Goal: Information Seeking & Learning: Compare options

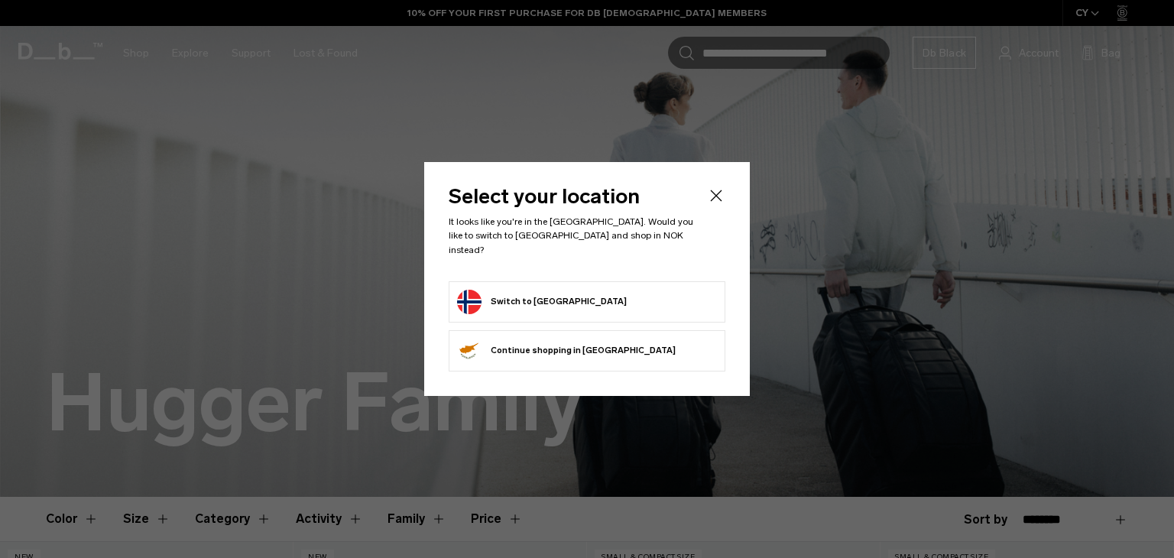
click at [525, 298] on button "Switch to Norway" at bounding box center [542, 302] width 170 height 24
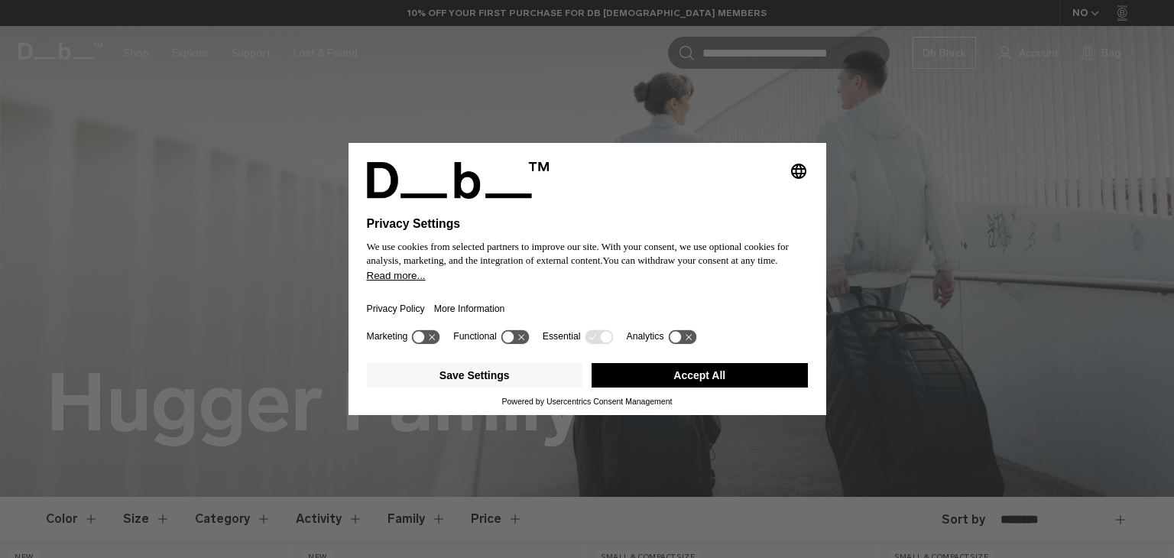
click at [625, 368] on button "Accept All" at bounding box center [700, 375] width 216 height 24
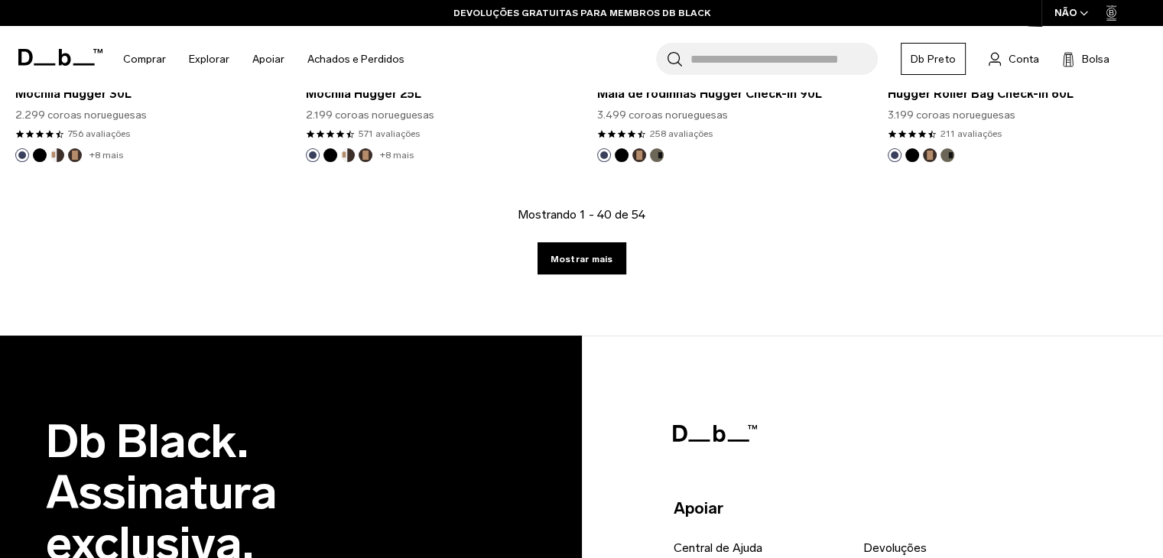
scroll to position [4778, 0]
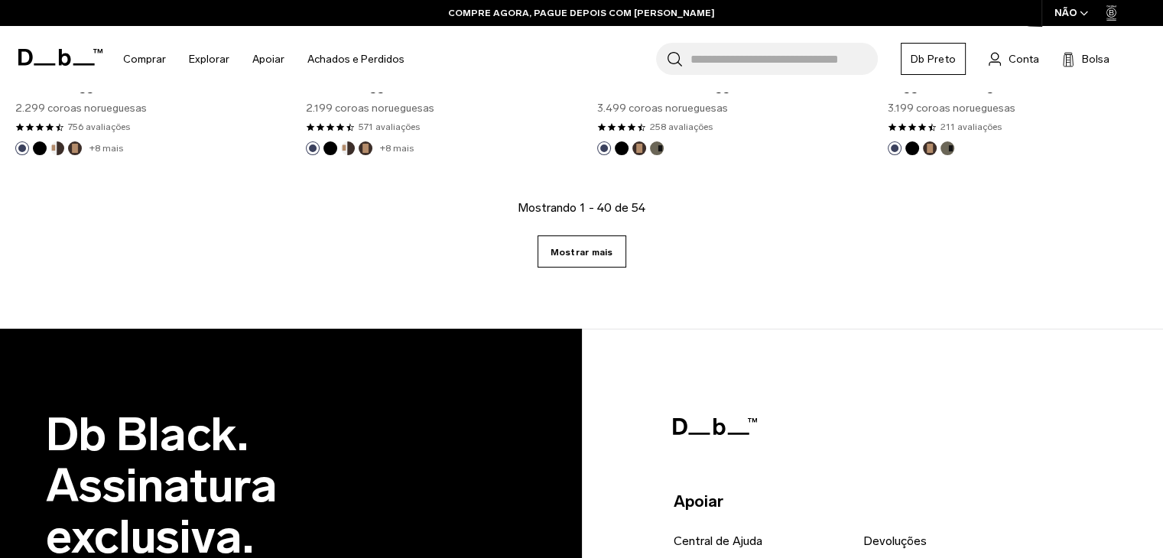
click at [609, 258] on link "Mostrar mais" at bounding box center [582, 252] width 89 height 32
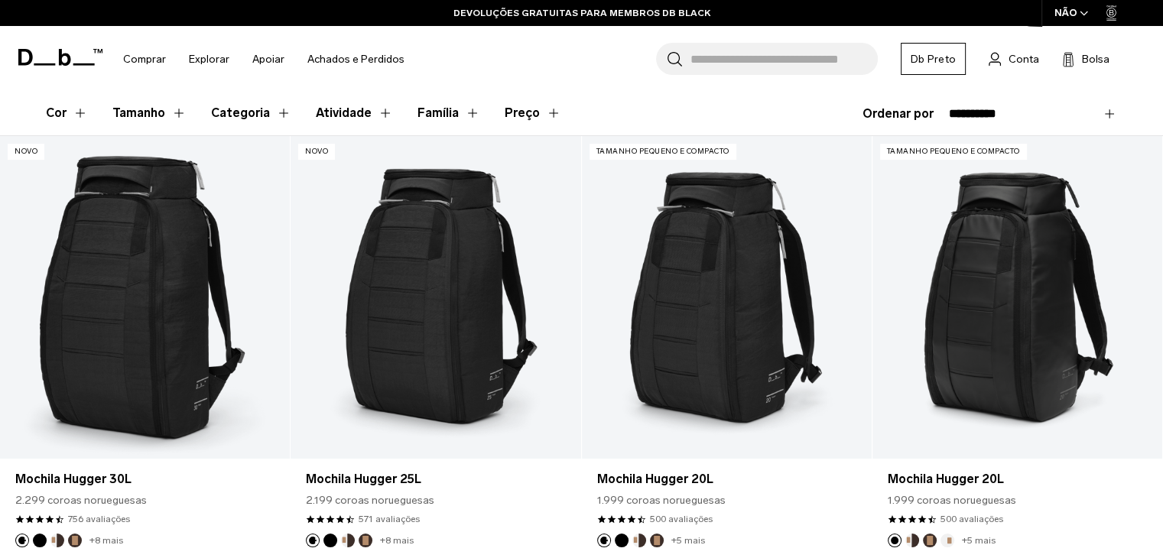
scroll to position [336, 0]
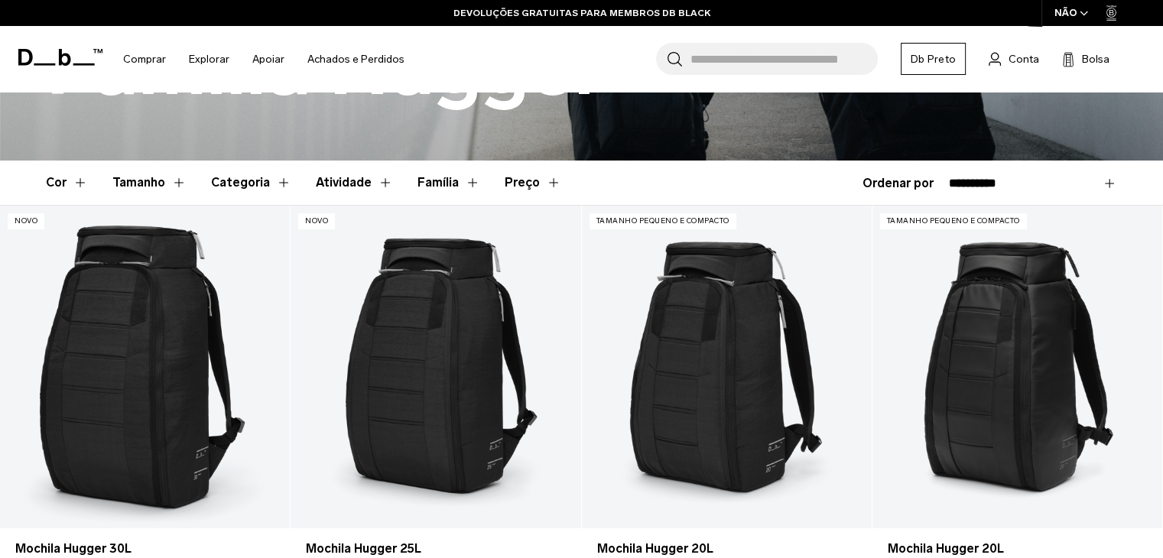
click at [903, 182] on div "**********" at bounding box center [990, 183] width 255 height 18
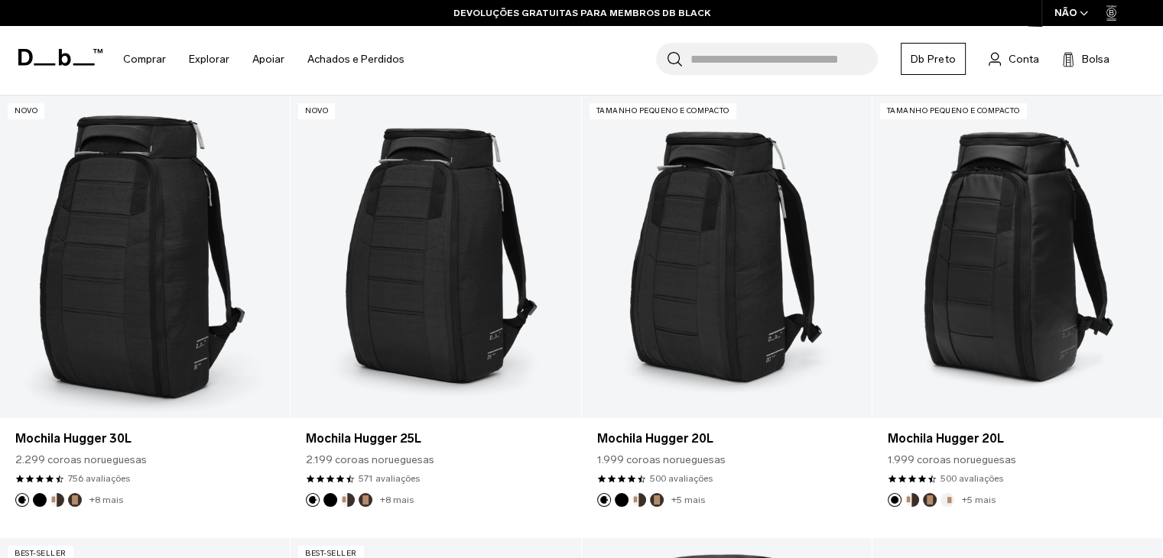
scroll to position [456, 0]
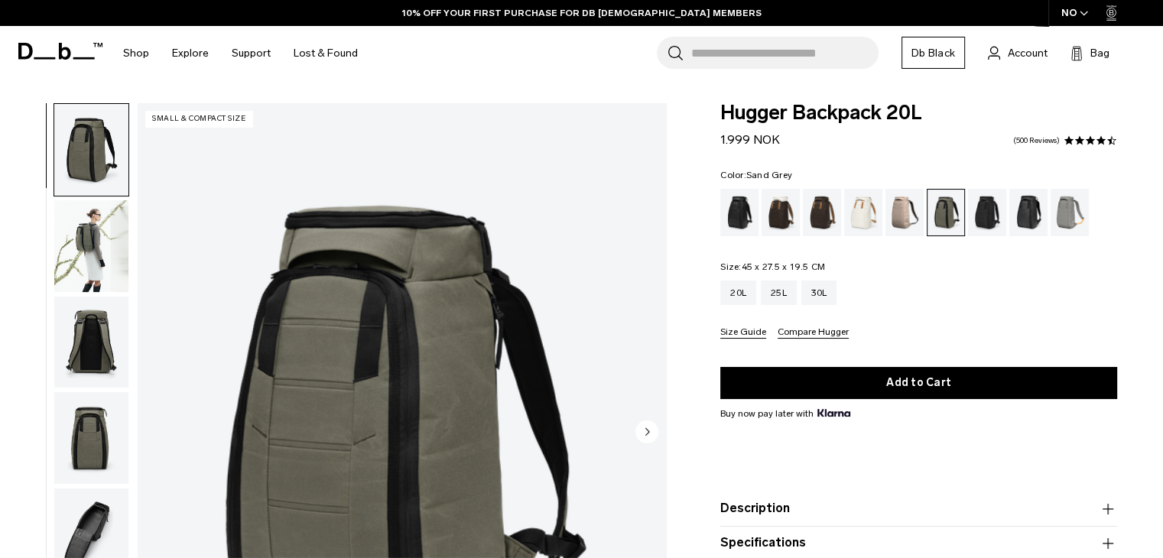
click at [1074, 212] on div "Sand Grey" at bounding box center [1070, 212] width 39 height 47
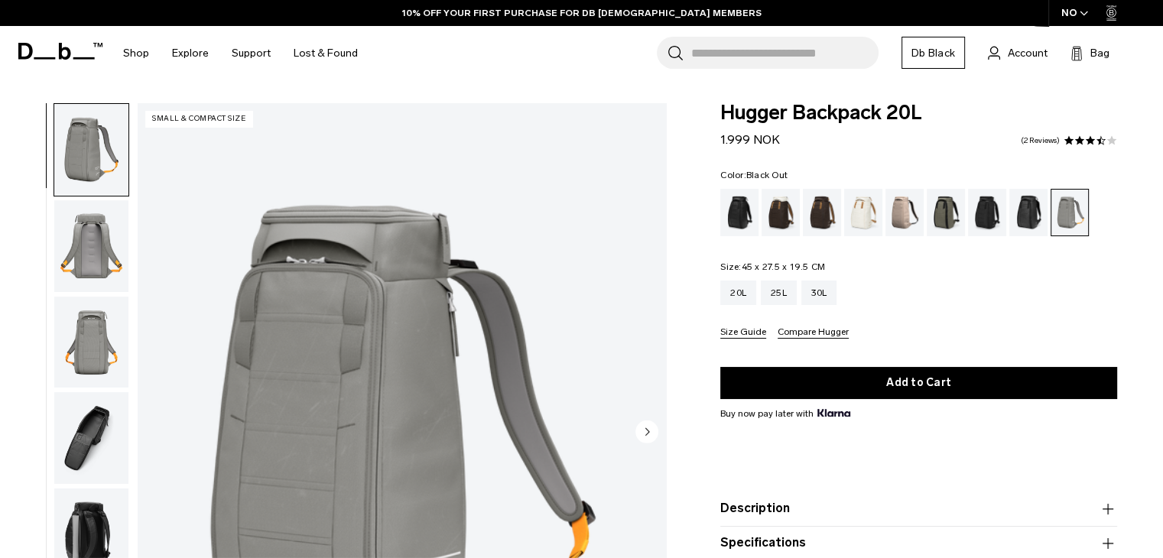
click at [736, 208] on div "Black Out" at bounding box center [739, 212] width 39 height 47
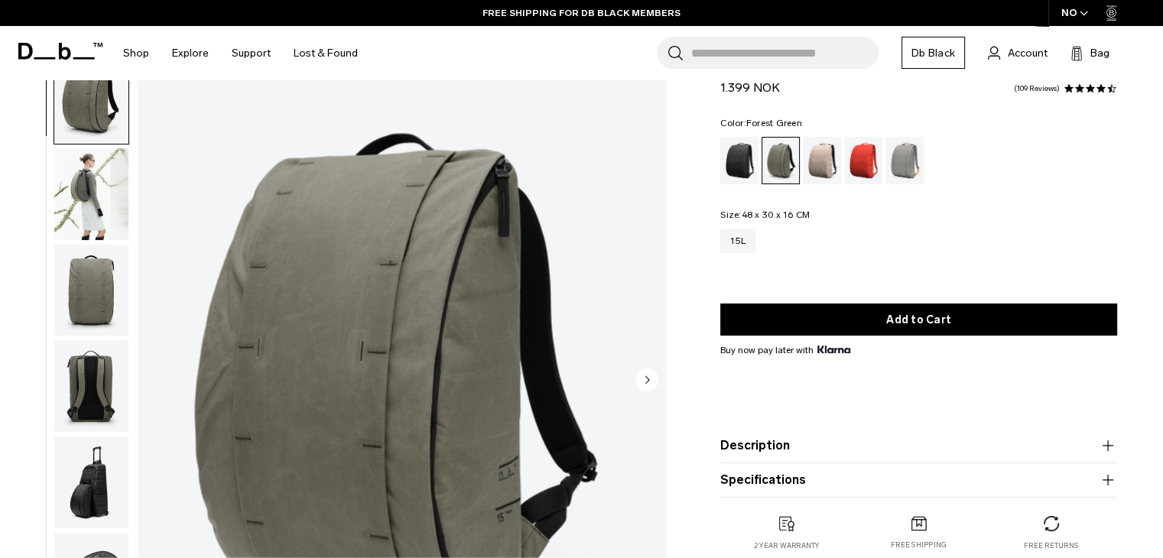
scroll to position [153, 0]
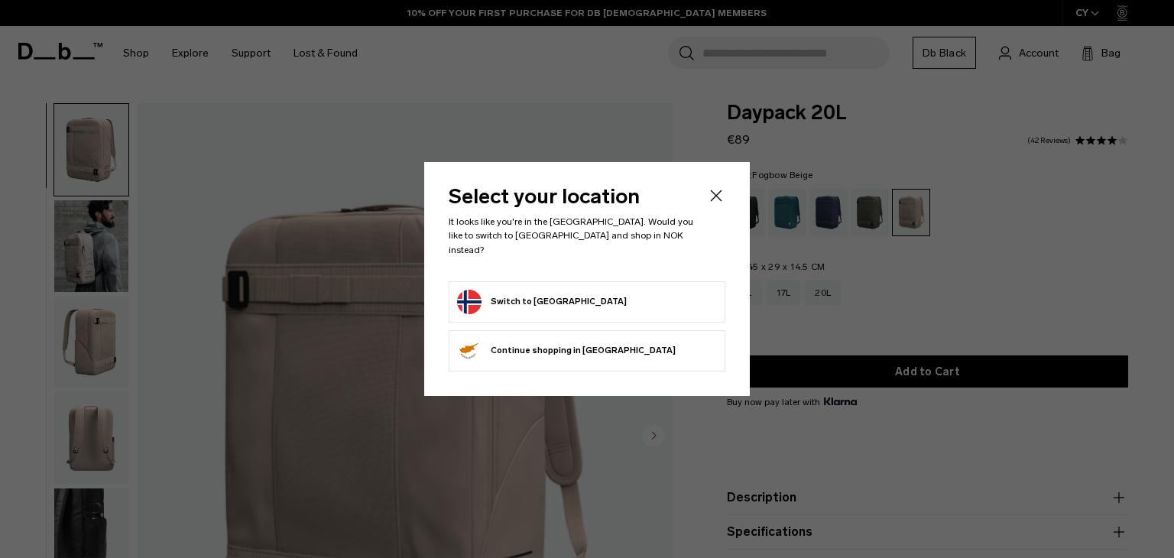
click at [575, 298] on form "Switch to [GEOGRAPHIC_DATA]" at bounding box center [587, 302] width 260 height 24
click at [562, 295] on form "Switch to [GEOGRAPHIC_DATA]" at bounding box center [587, 302] width 260 height 24
click at [719, 203] on icon "Close" at bounding box center [716, 196] width 18 height 18
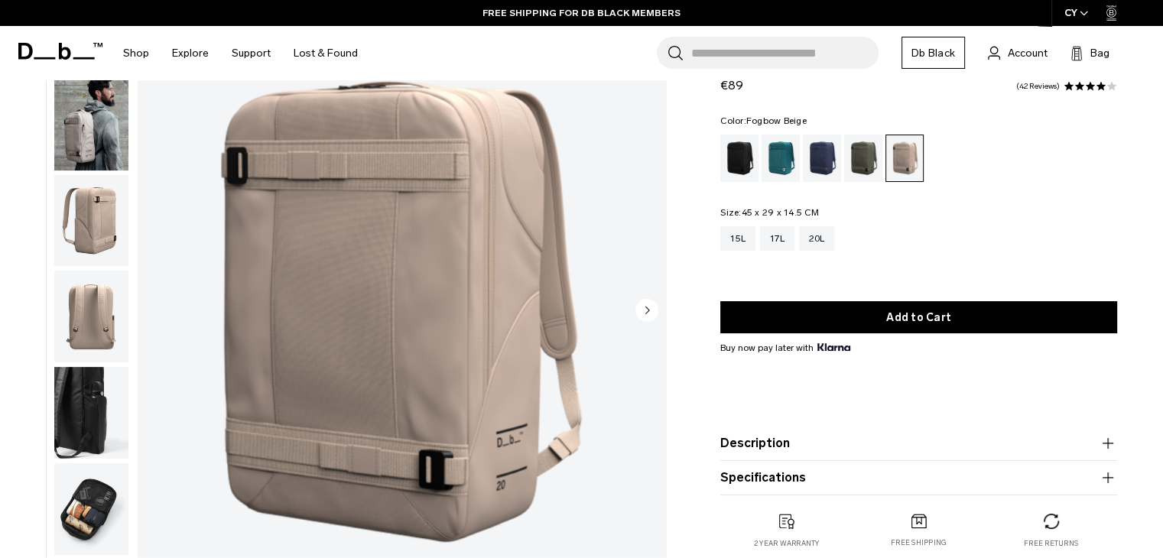
scroll to position [114, 0]
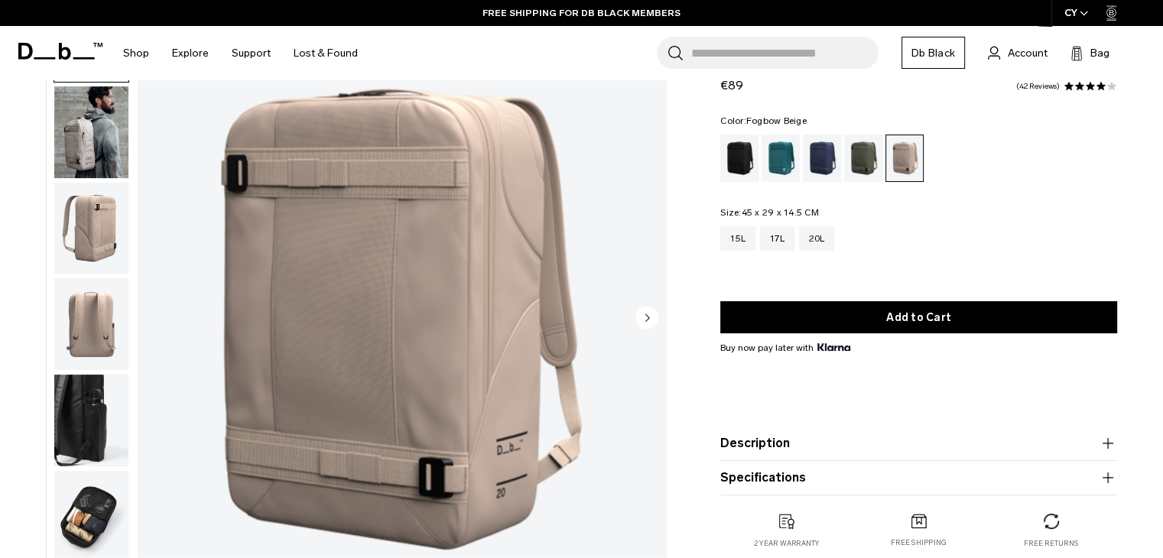
click at [106, 212] on img "button" at bounding box center [91, 229] width 74 height 92
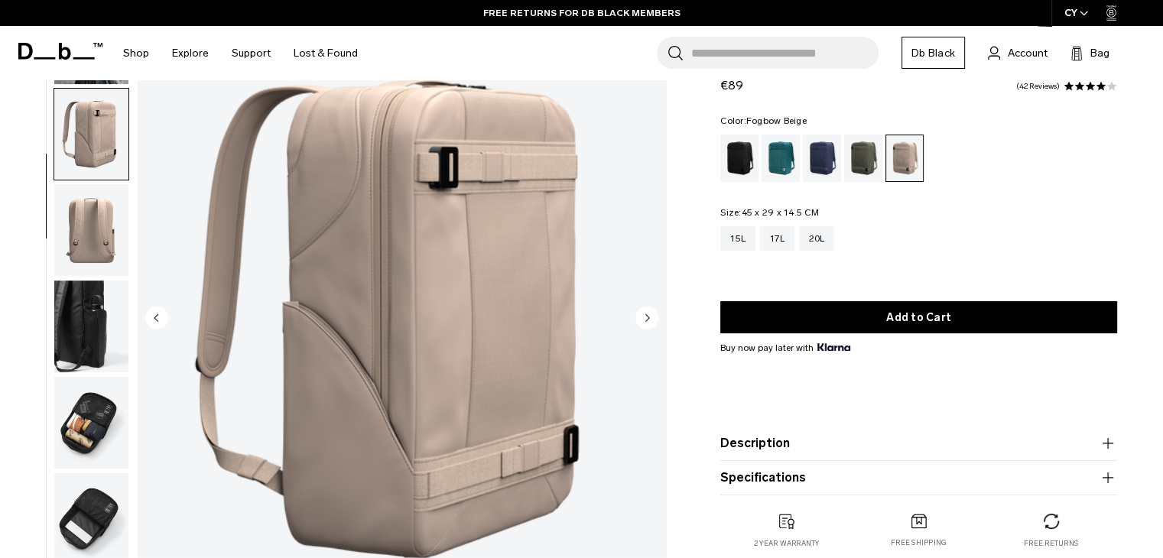
scroll to position [107, 0]
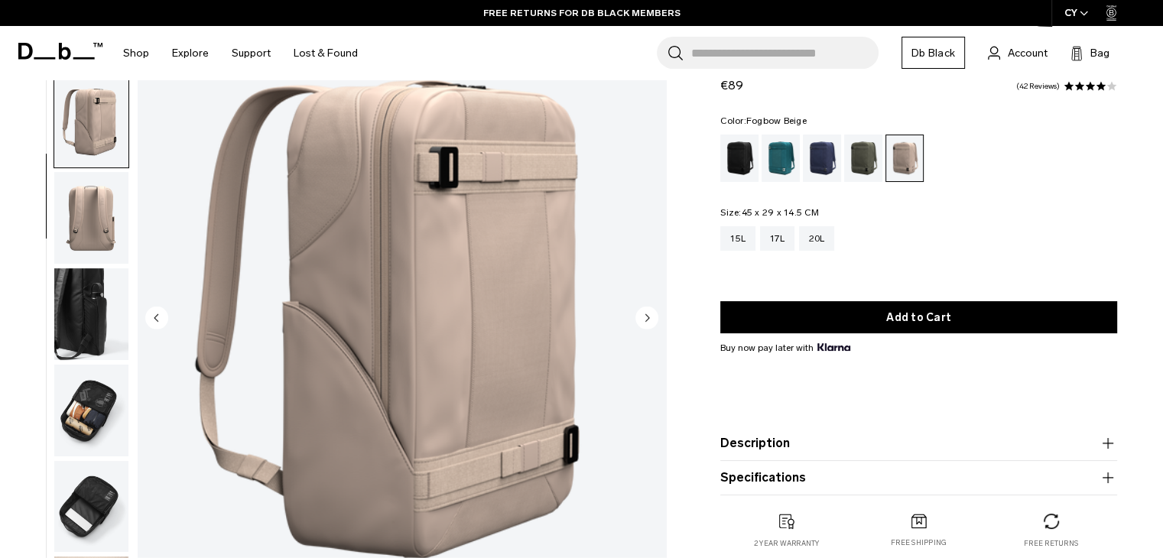
click at [93, 221] on img "button" at bounding box center [91, 218] width 74 height 92
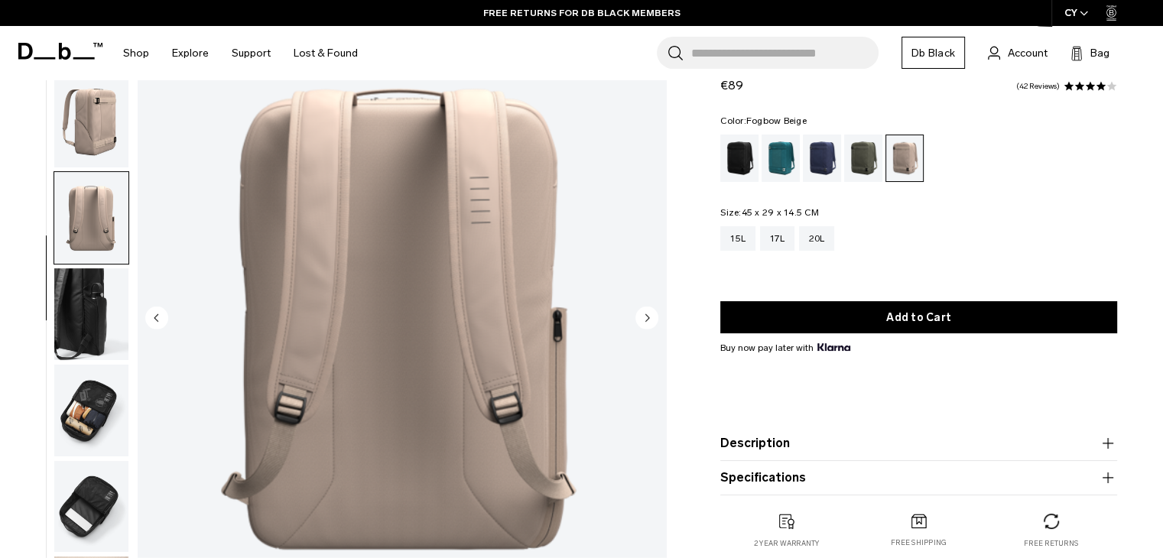
click at [95, 278] on img "button" at bounding box center [91, 314] width 74 height 92
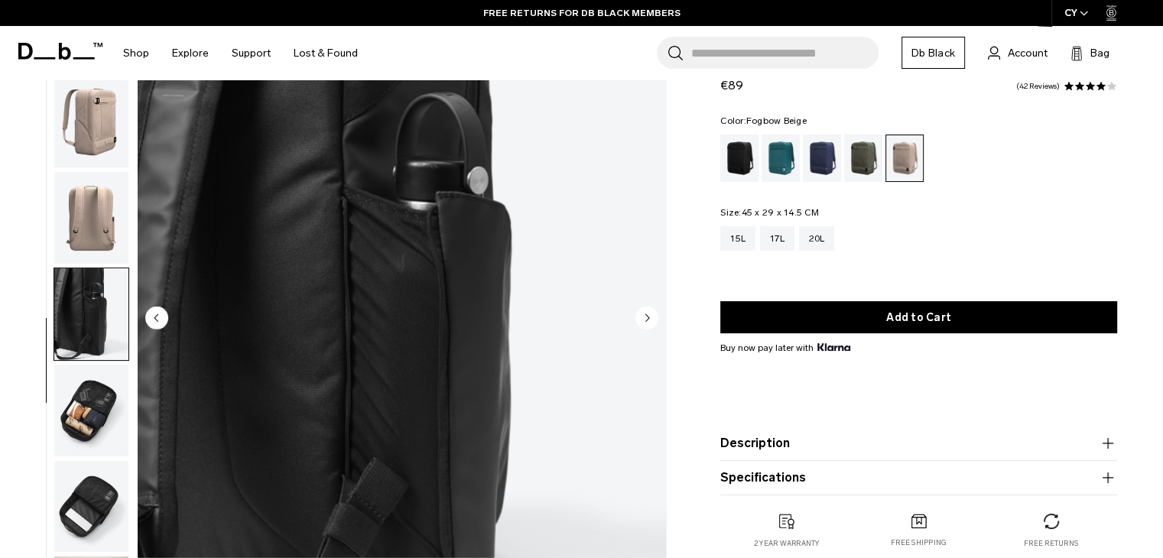
click at [98, 365] on img "button" at bounding box center [91, 411] width 74 height 92
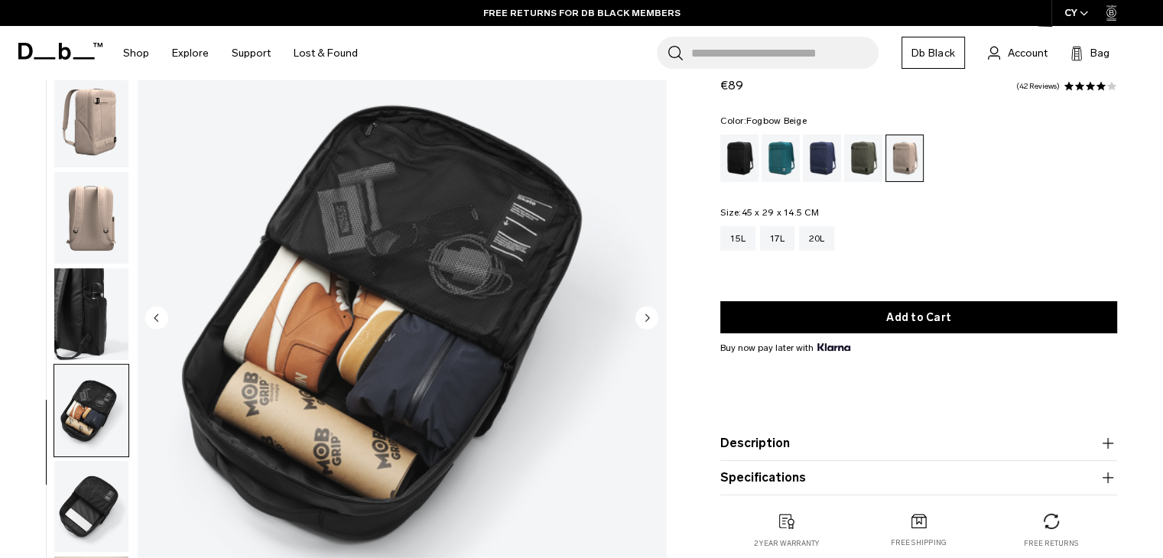
click at [101, 516] on img "button" at bounding box center [91, 507] width 74 height 92
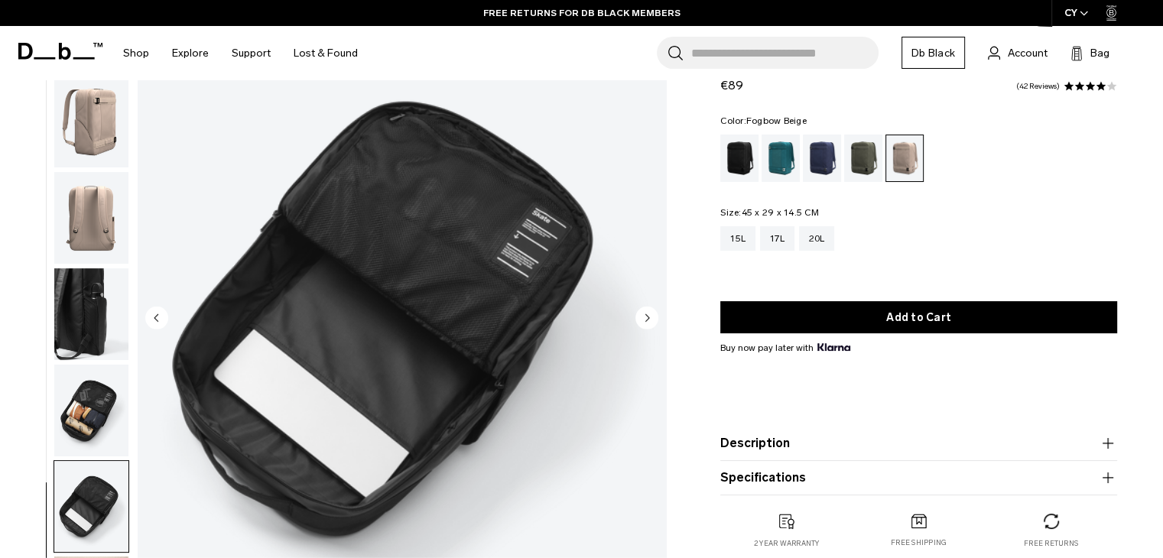
click at [77, 120] on img "button" at bounding box center [91, 122] width 74 height 92
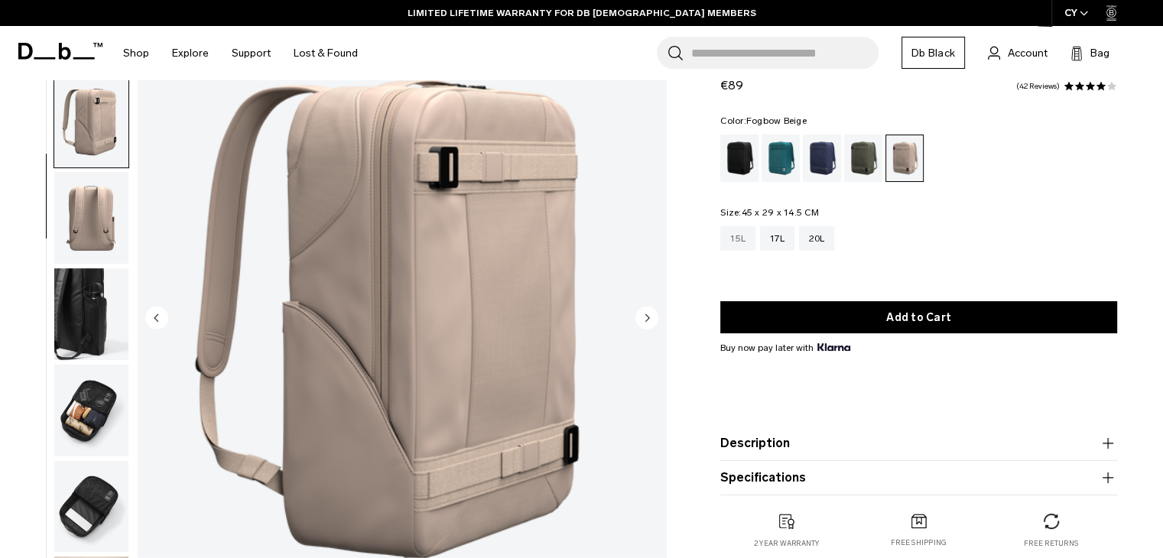
click at [746, 243] on div "15L" at bounding box center [737, 238] width 35 height 24
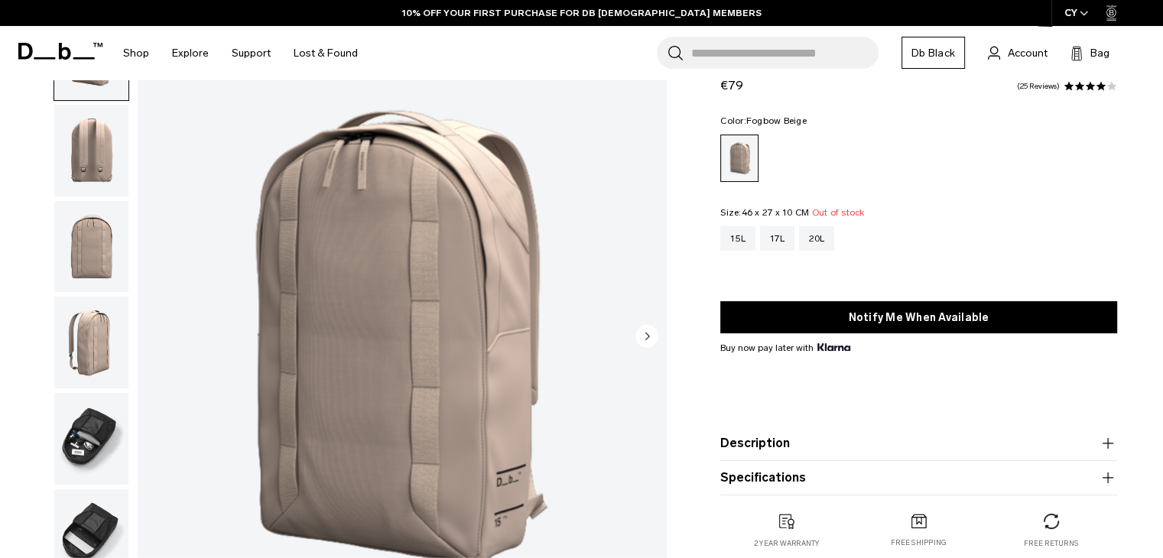
scroll to position [89, 0]
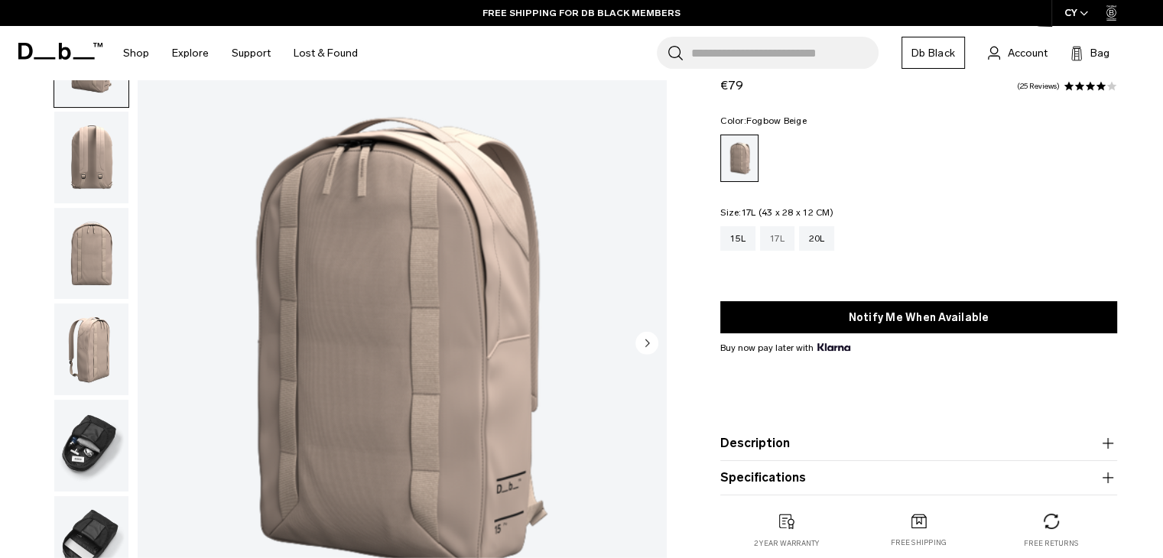
click at [780, 244] on div "17L" at bounding box center [777, 238] width 34 height 24
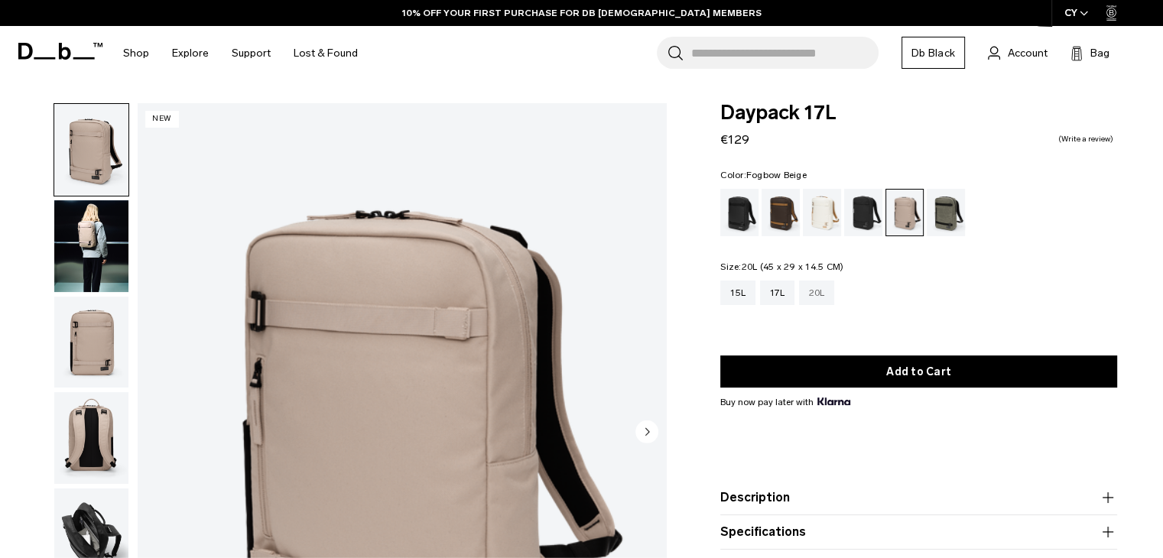
click at [807, 295] on div "20L" at bounding box center [817, 293] width 36 height 24
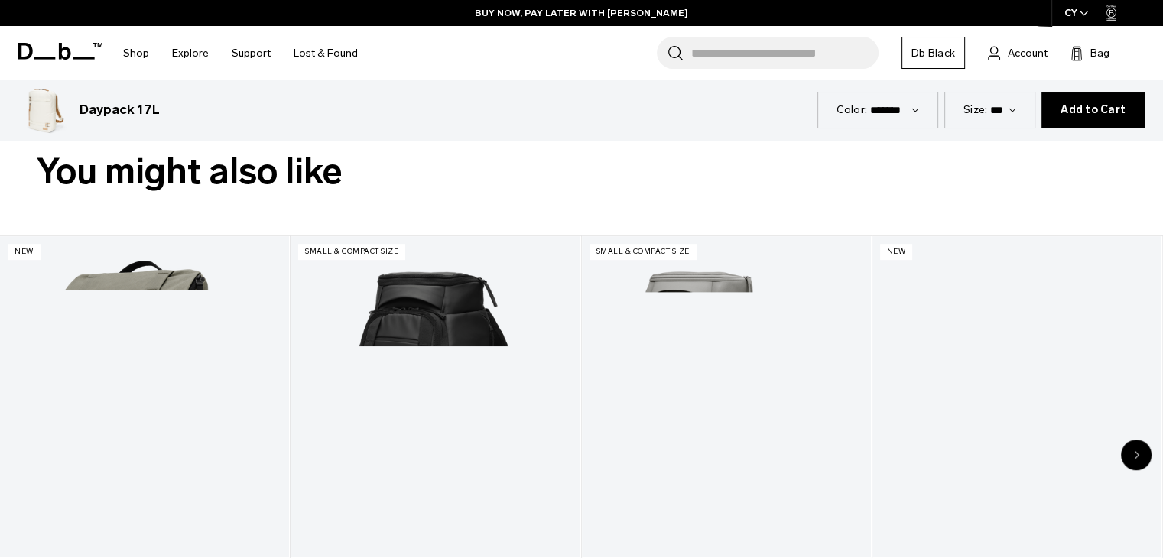
scroll to position [575, 0]
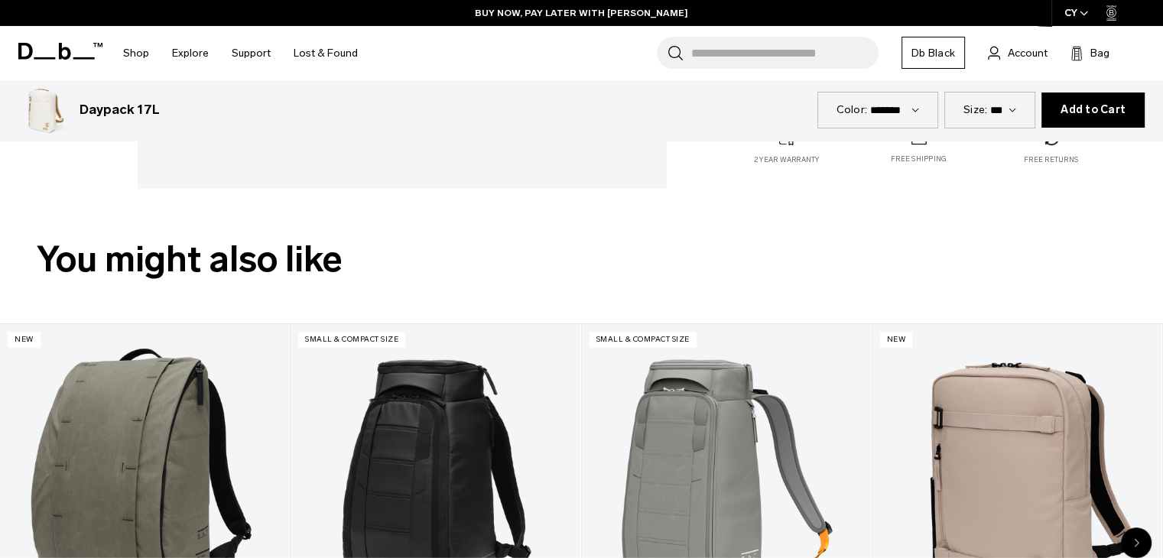
drag, startPoint x: 1158, startPoint y: 89, endPoint x: 1161, endPoint y: 104, distance: 14.8
click at [1160, 102] on form "**********" at bounding box center [581, 110] width 1163 height 61
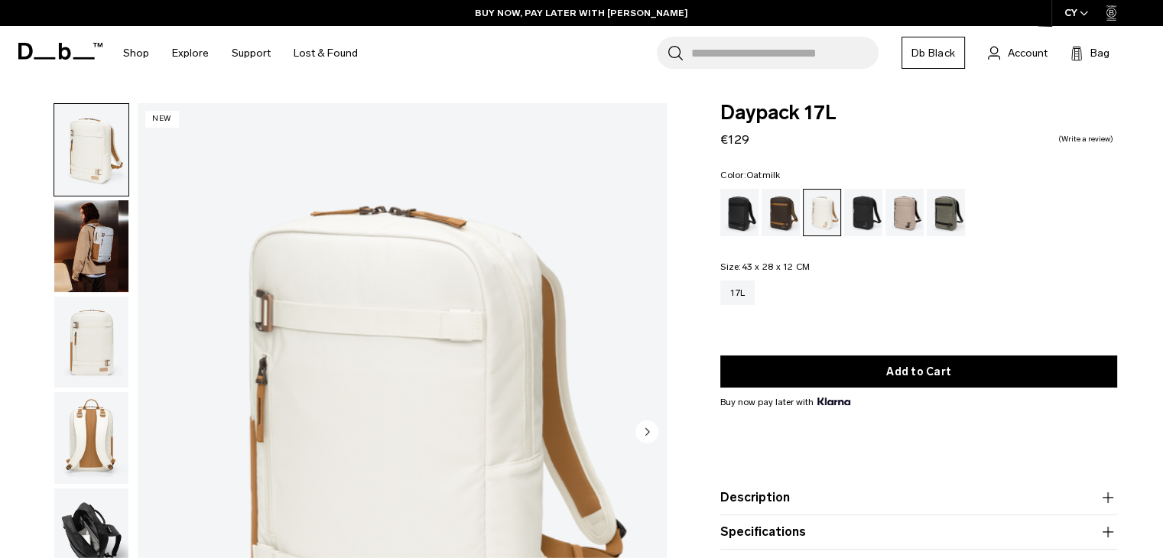
scroll to position [156, 0]
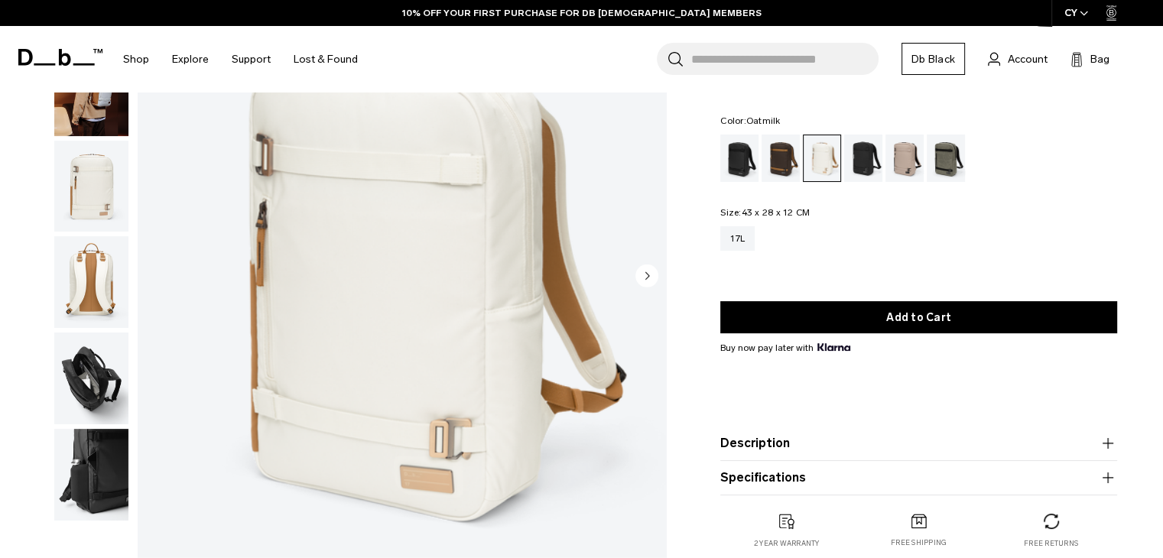
click at [82, 385] on img "button" at bounding box center [91, 379] width 74 height 92
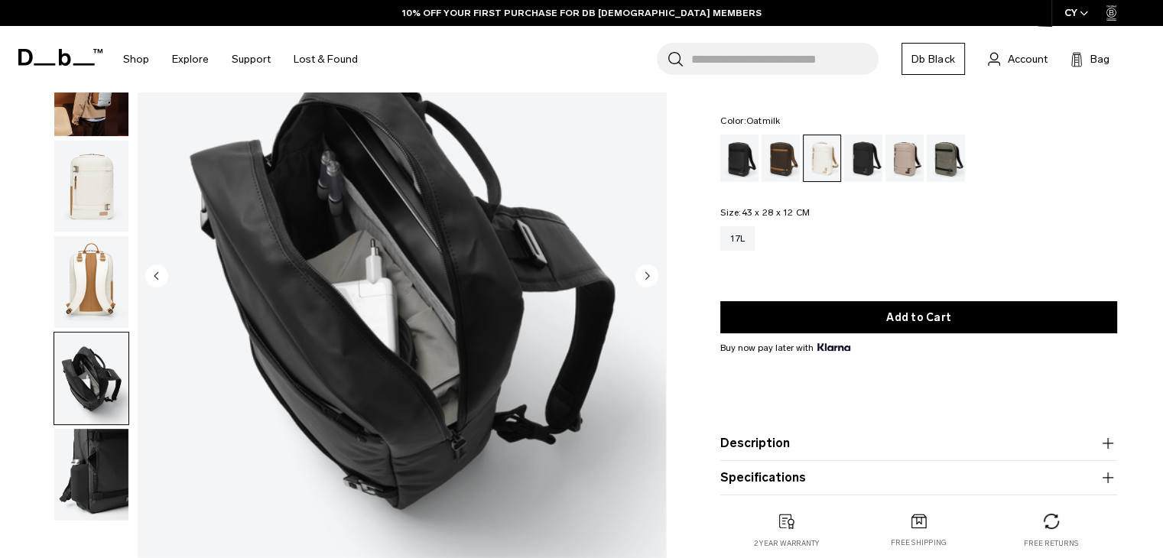
click at [655, 270] on circle "Next slide" at bounding box center [646, 275] width 23 height 23
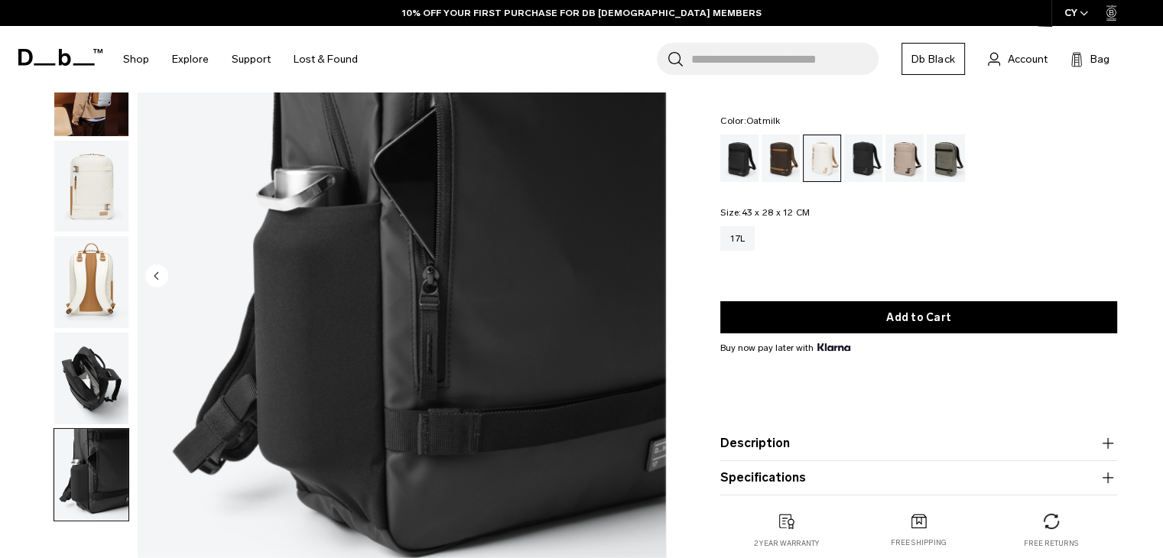
click at [650, 278] on img "6 / 6" at bounding box center [402, 277] width 528 height 660
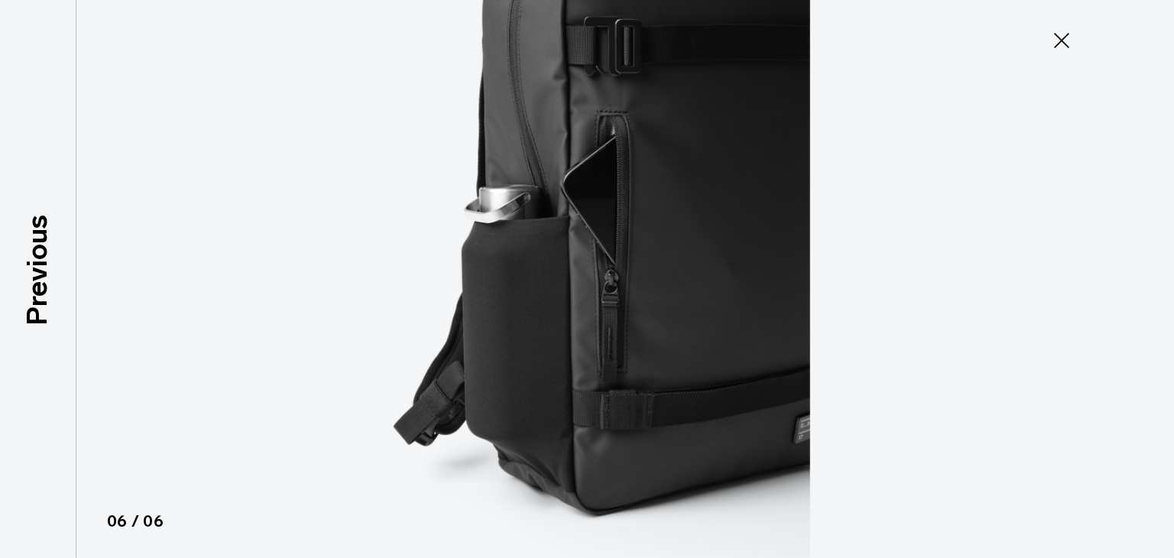
click at [650, 278] on img at bounding box center [587, 279] width 688 height 558
click at [1054, 40] on icon at bounding box center [1062, 40] width 24 height 24
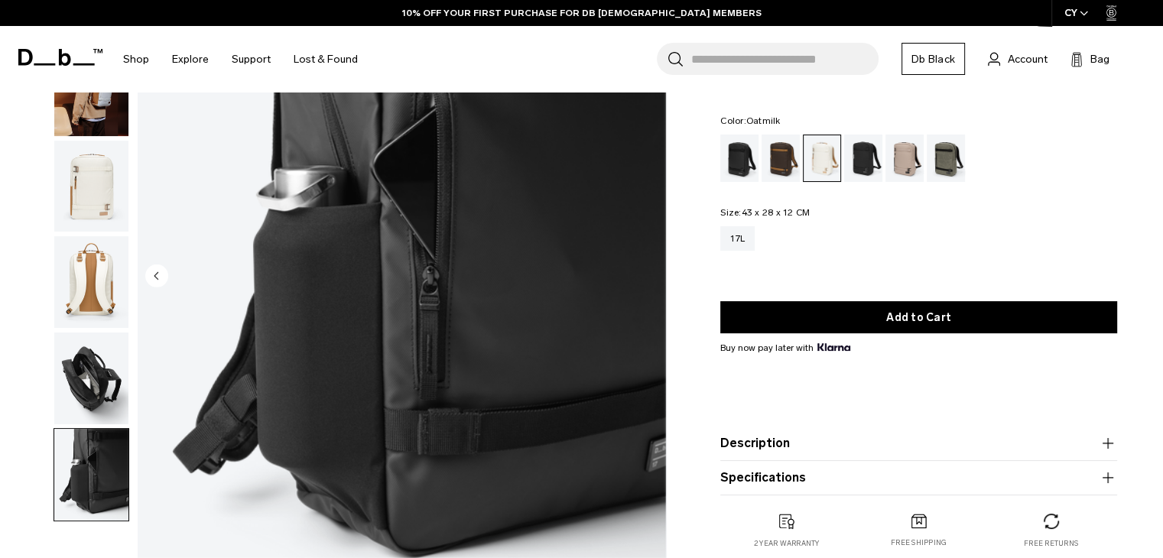
click at [153, 278] on circle "Previous slide" at bounding box center [156, 275] width 23 height 23
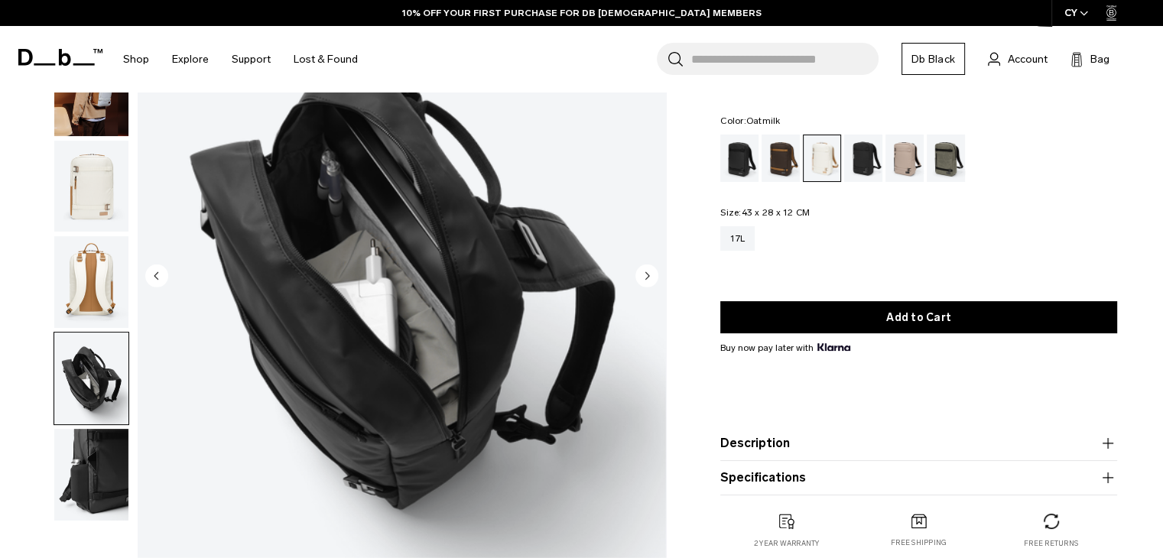
click at [153, 278] on circle "Previous slide" at bounding box center [156, 275] width 23 height 23
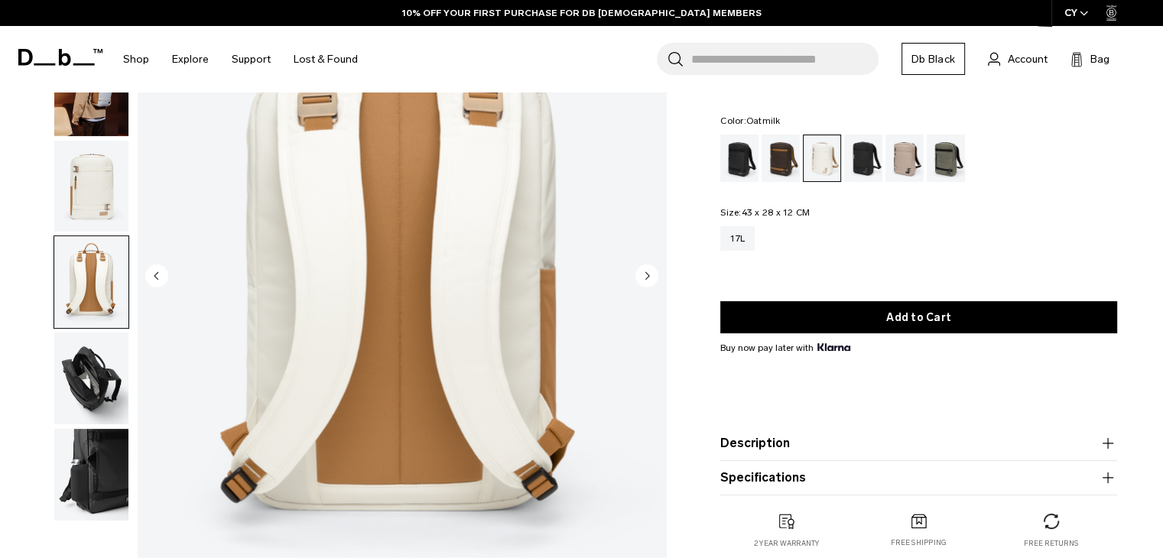
click at [652, 273] on circle "Next slide" at bounding box center [646, 275] width 23 height 23
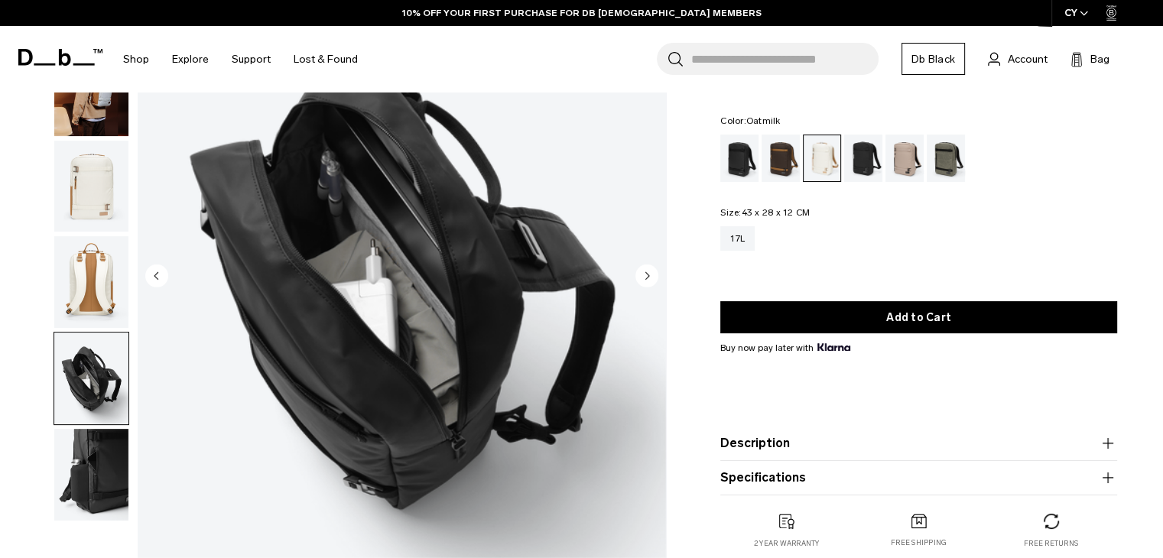
click at [154, 279] on circle "Previous slide" at bounding box center [156, 275] width 23 height 23
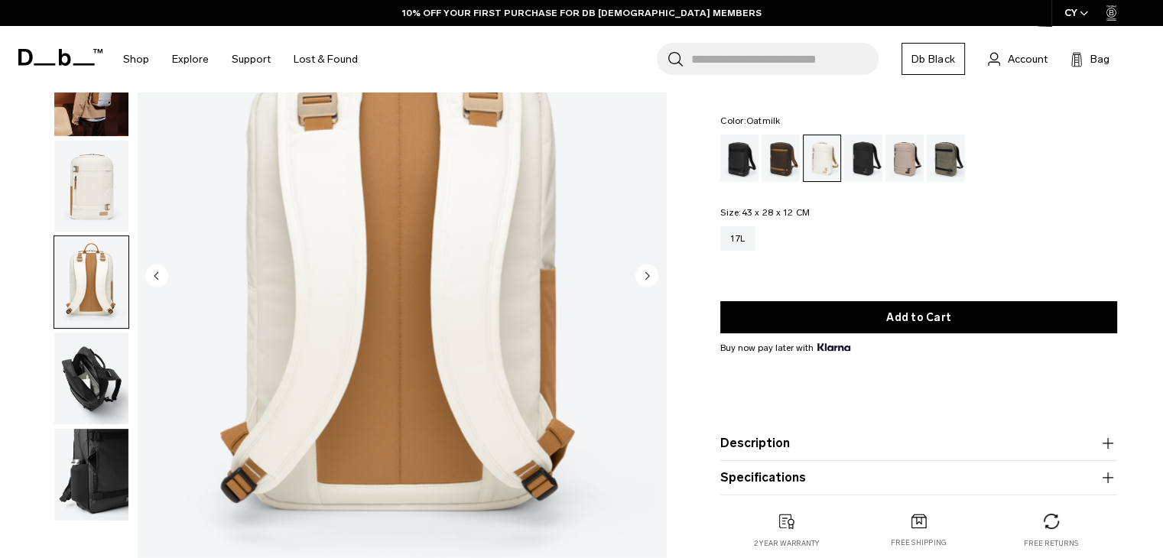
click at [154, 279] on circle "Previous slide" at bounding box center [156, 275] width 23 height 23
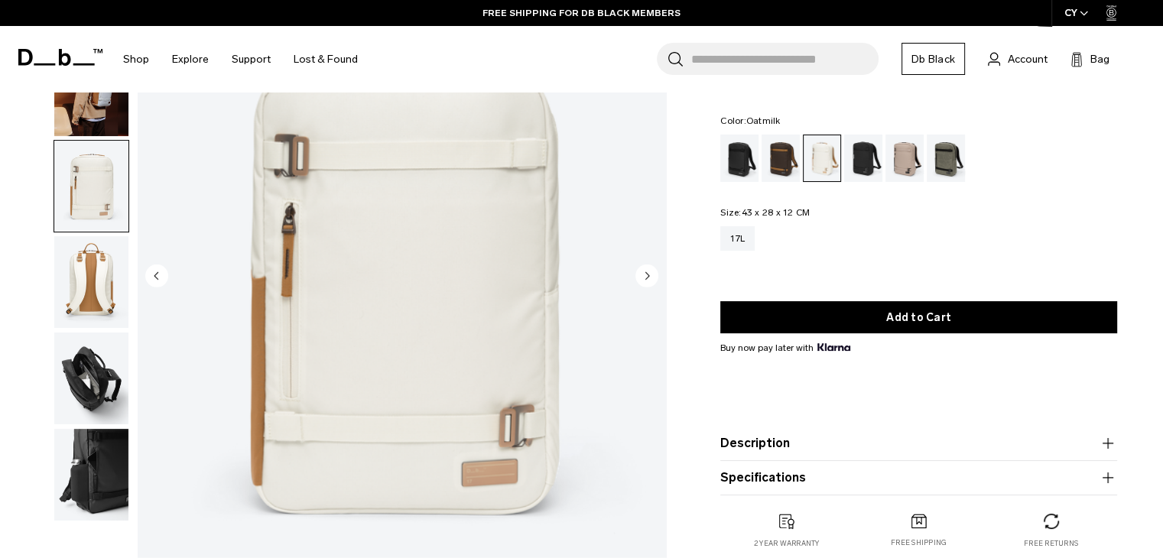
click at [154, 279] on circle "Previous slide" at bounding box center [156, 275] width 23 height 23
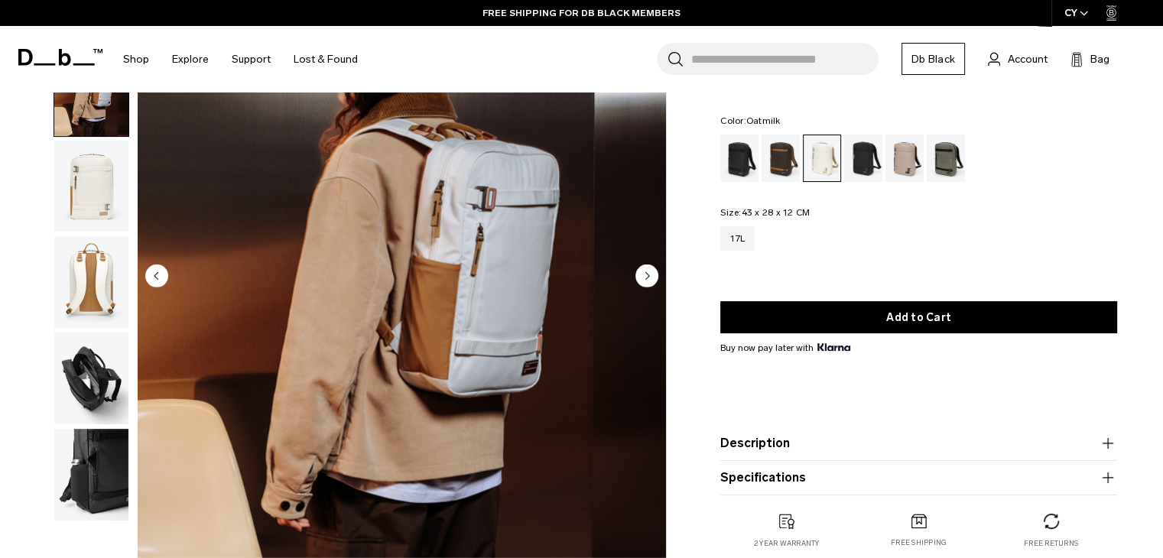
click at [154, 279] on circle "Previous slide" at bounding box center [156, 275] width 23 height 23
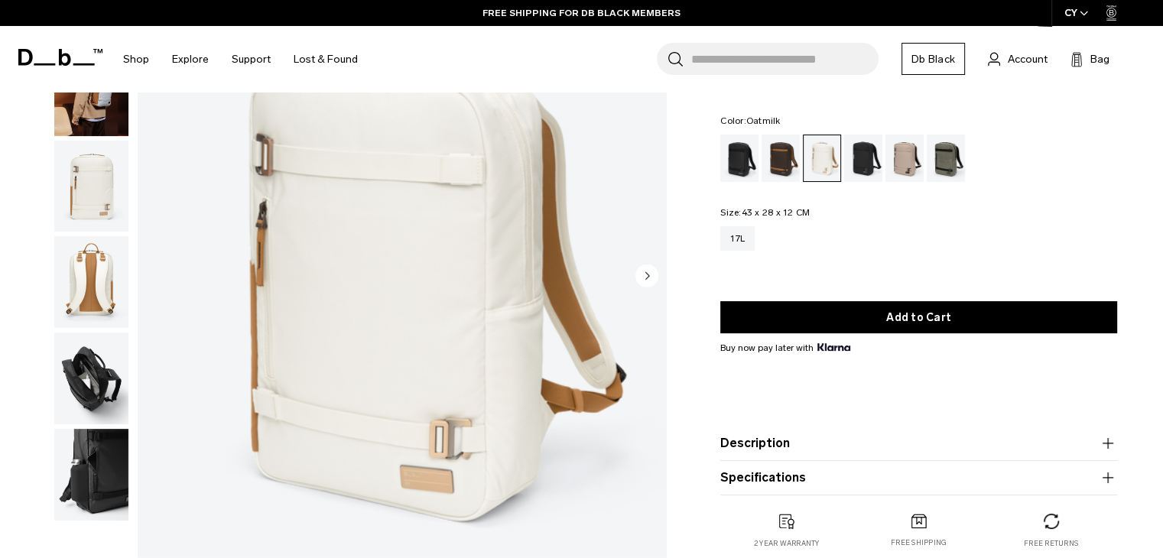
click at [154, 279] on img "1 / 6" at bounding box center [402, 277] width 528 height 660
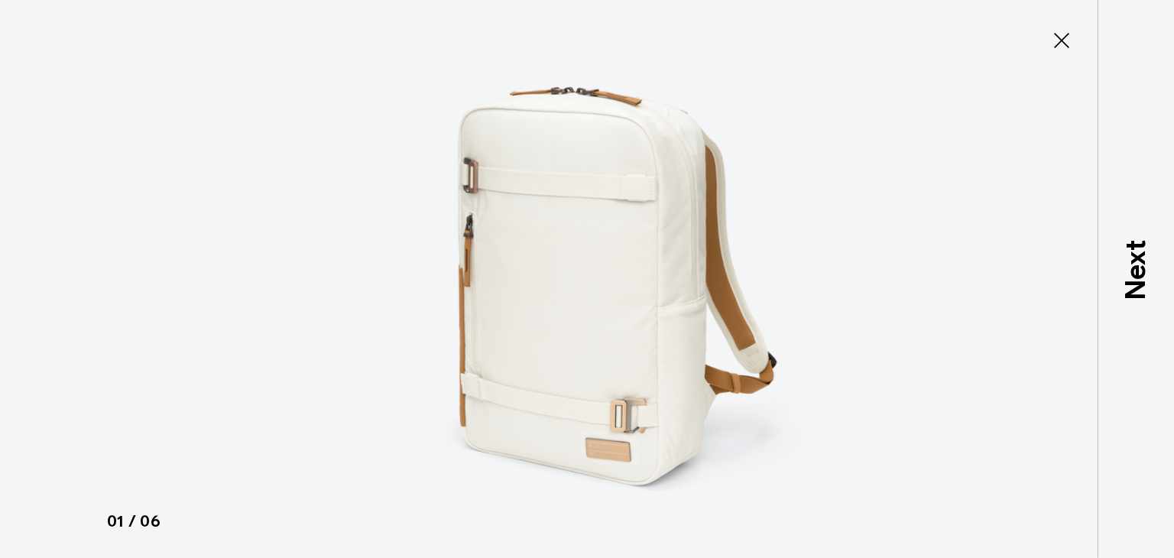
click at [1061, 34] on icon at bounding box center [1062, 40] width 24 height 24
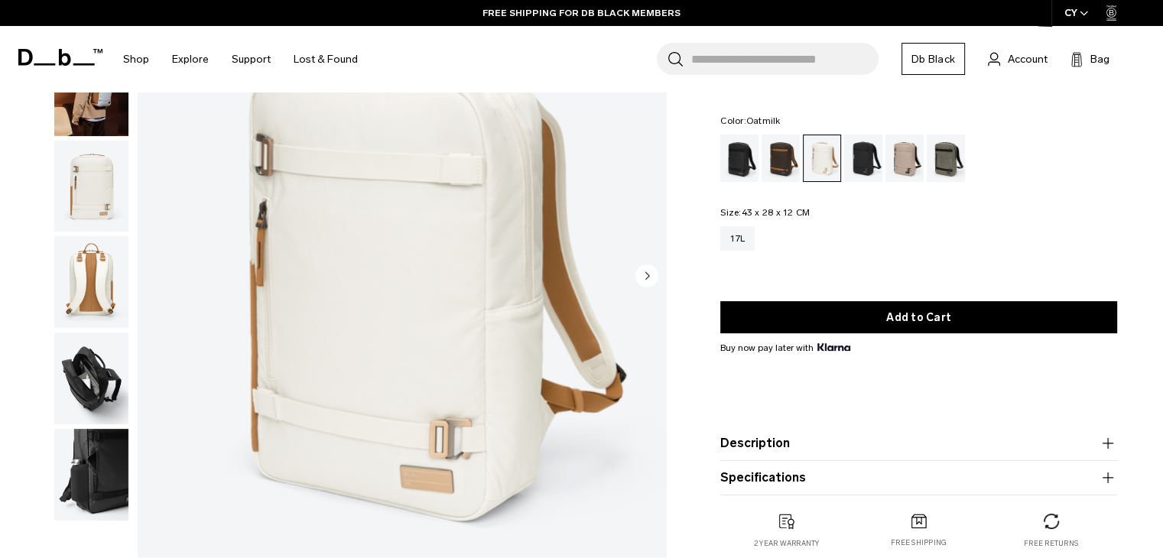
scroll to position [0, 0]
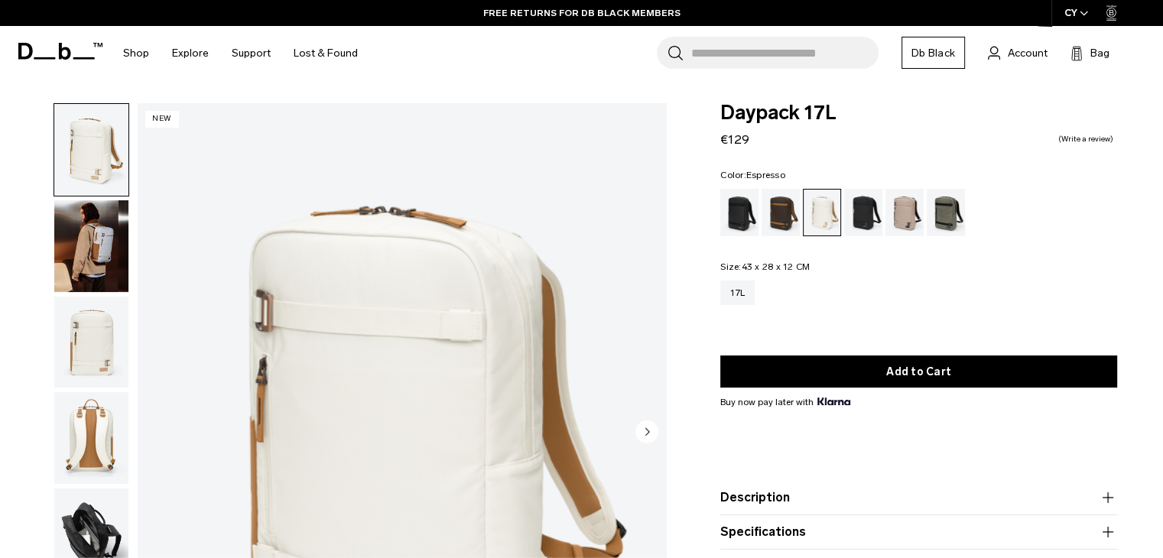
click at [778, 217] on div "Espresso" at bounding box center [781, 212] width 39 height 47
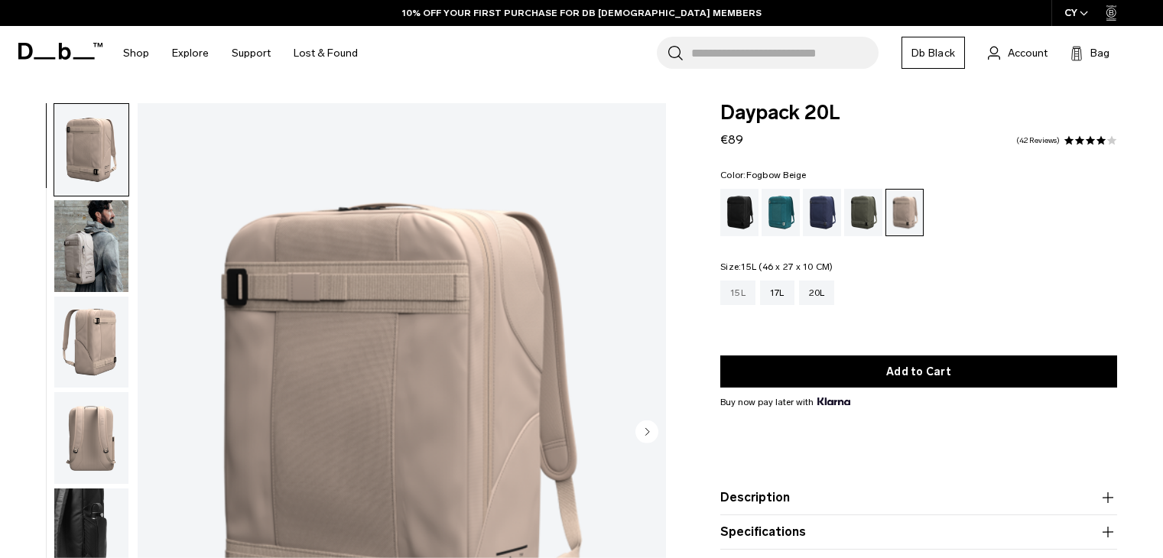
click at [740, 301] on div "15L" at bounding box center [737, 293] width 35 height 24
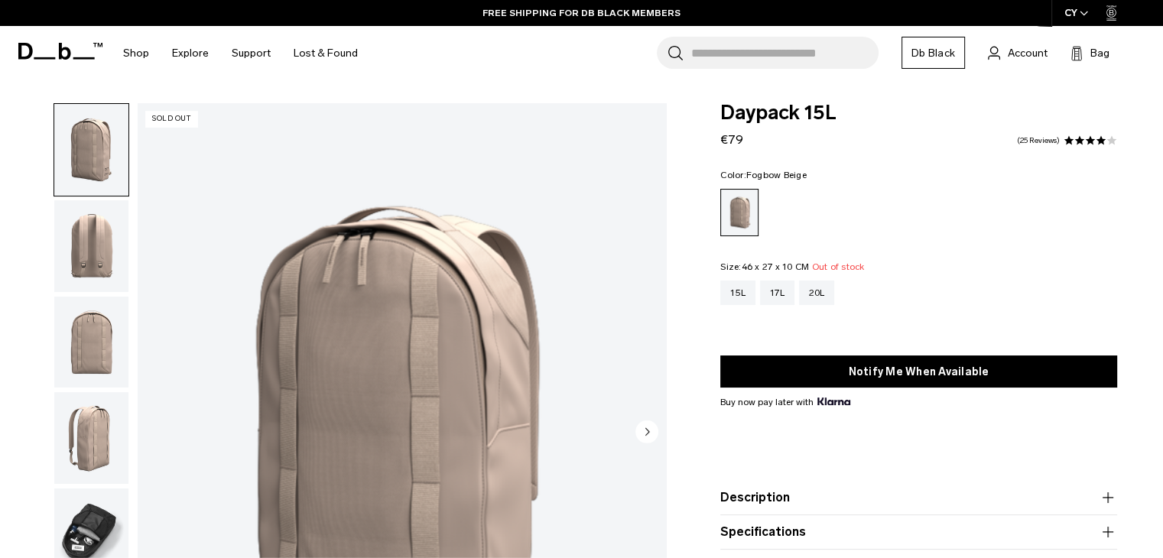
drag, startPoint x: 1171, startPoint y: 46, endPoint x: 1155, endPoint y: 35, distance: 19.3
click at [1155, 35] on html "Skip to content BUY NOW, PAY LATER WITH KLARNA 10% OFF YOUR FIRST PURCHASE FOR …" at bounding box center [581, 279] width 1163 height 558
click at [827, 294] on div "20L" at bounding box center [817, 293] width 36 height 24
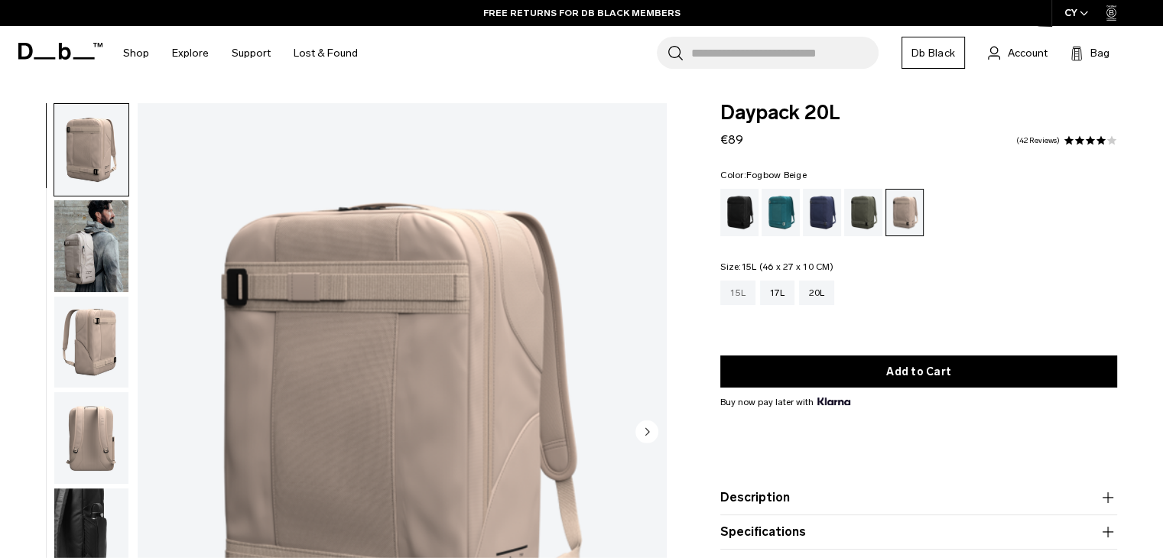
click at [740, 298] on div "15L" at bounding box center [737, 293] width 35 height 24
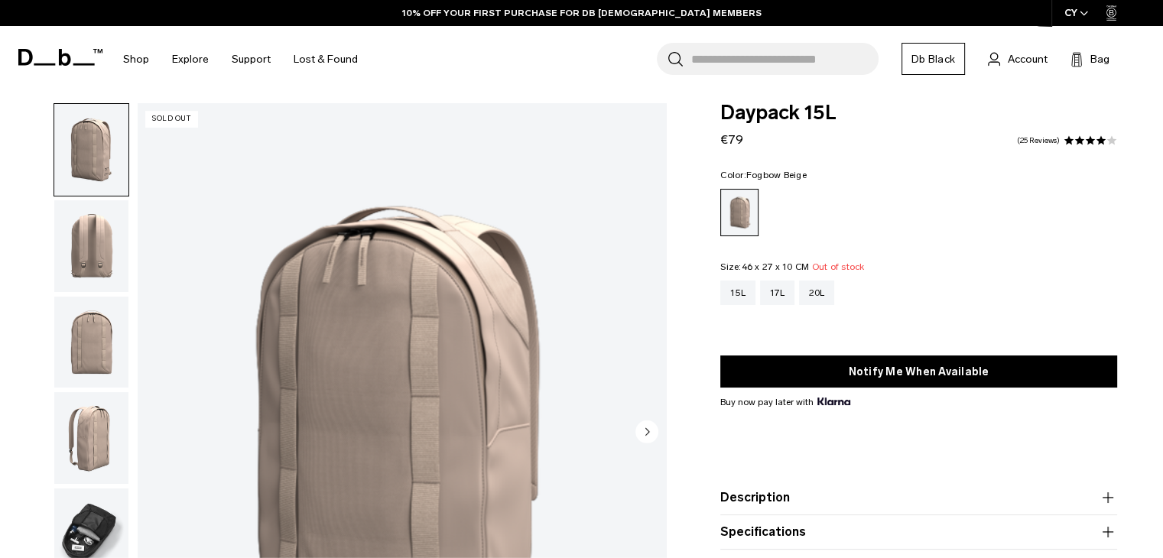
click at [1162, 44] on html "Skip to content BUY NOW, PAY LATER WITH [PERSON_NAME] 10% OFF YOUR FIRST PURCHA…" at bounding box center [581, 279] width 1163 height 558
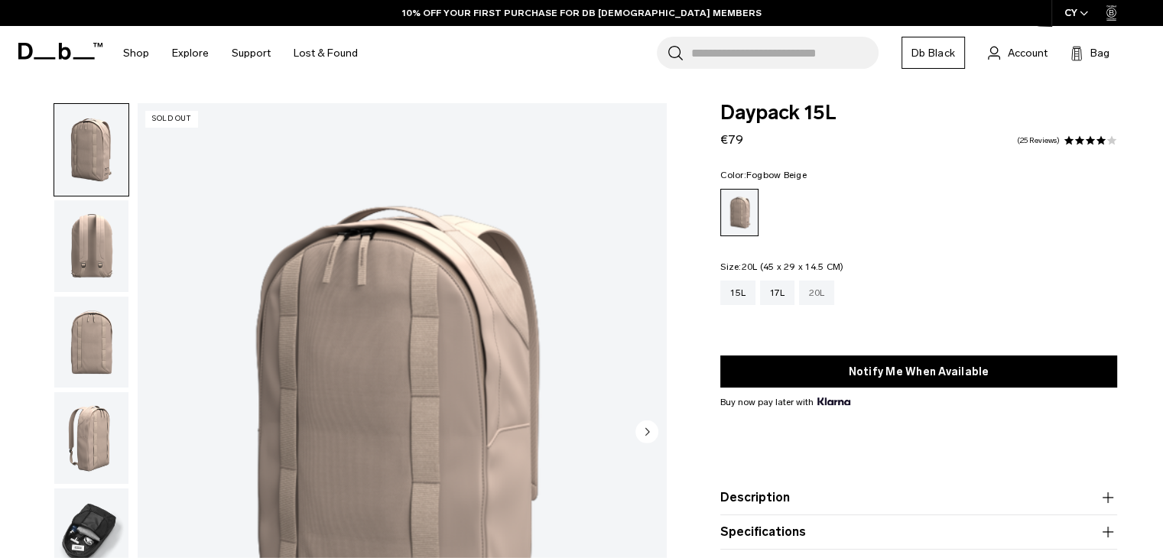
click at [820, 298] on div "20L" at bounding box center [817, 293] width 36 height 24
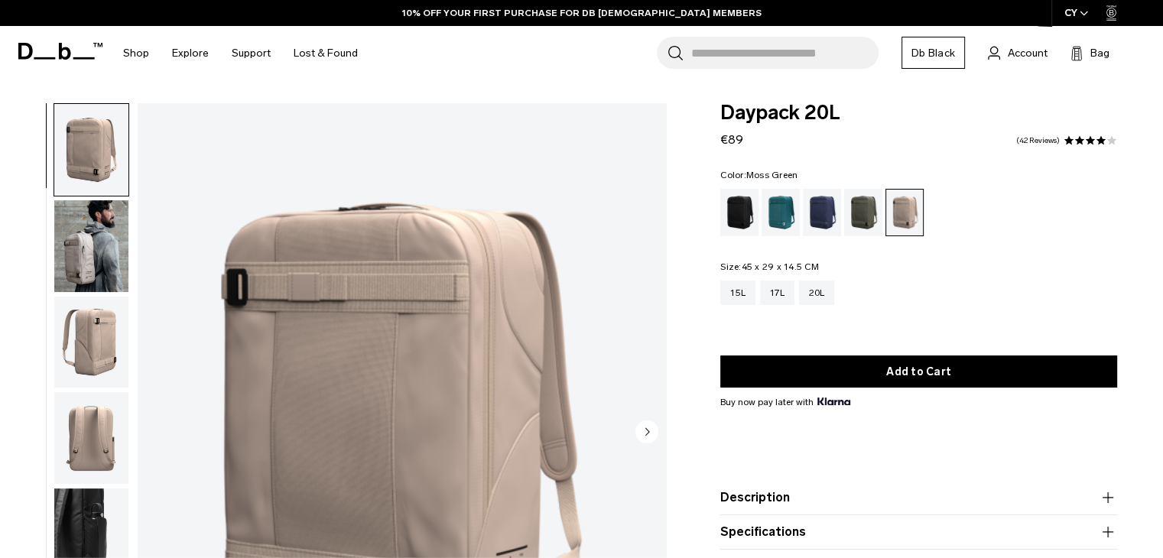
click at [866, 205] on div "Moss Green" at bounding box center [863, 212] width 39 height 47
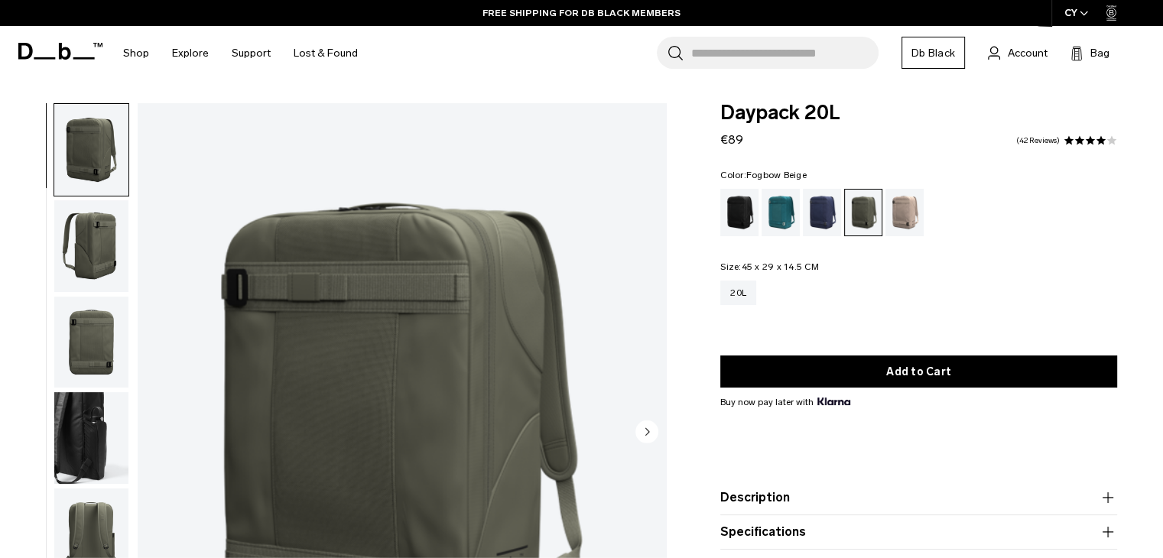
click at [901, 210] on div "Fogbow Beige" at bounding box center [904, 212] width 39 height 47
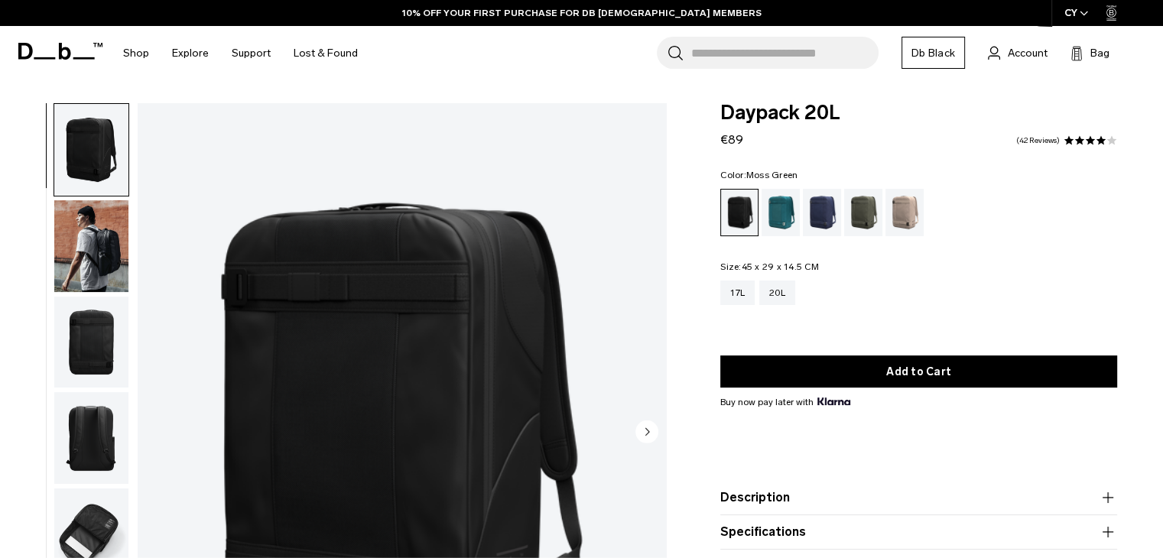
click at [859, 222] on div "Moss Green" at bounding box center [863, 212] width 39 height 47
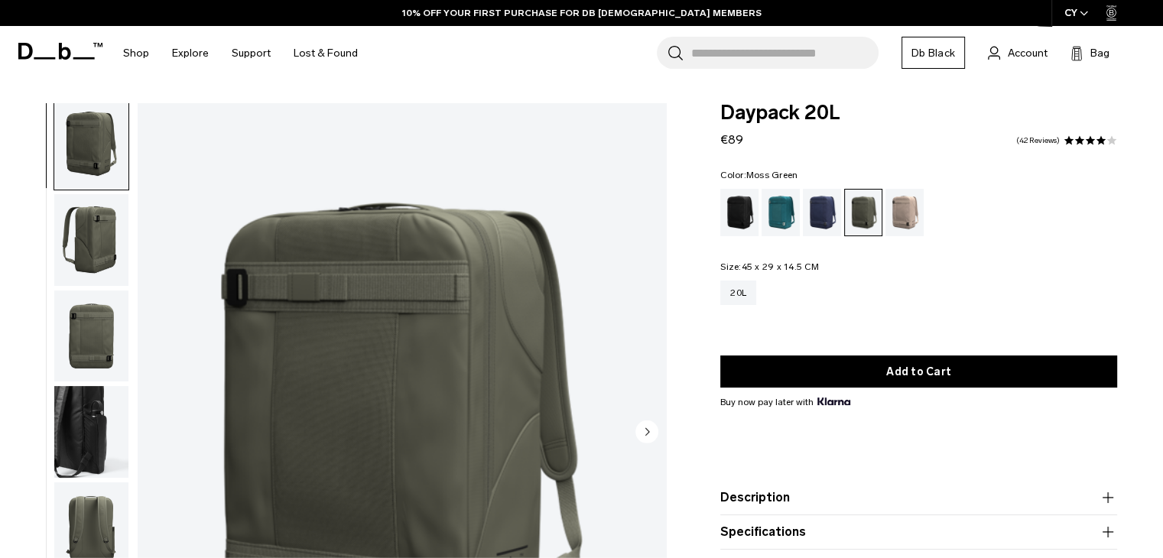
scroll to position [10, 0]
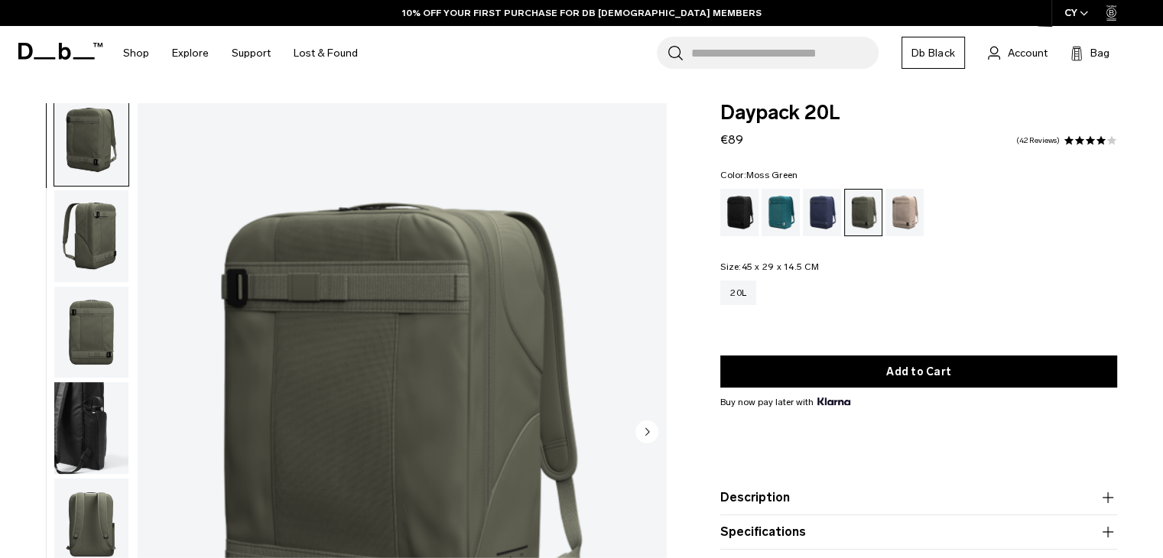
click at [651, 431] on circle "Next slide" at bounding box center [646, 431] width 23 height 23
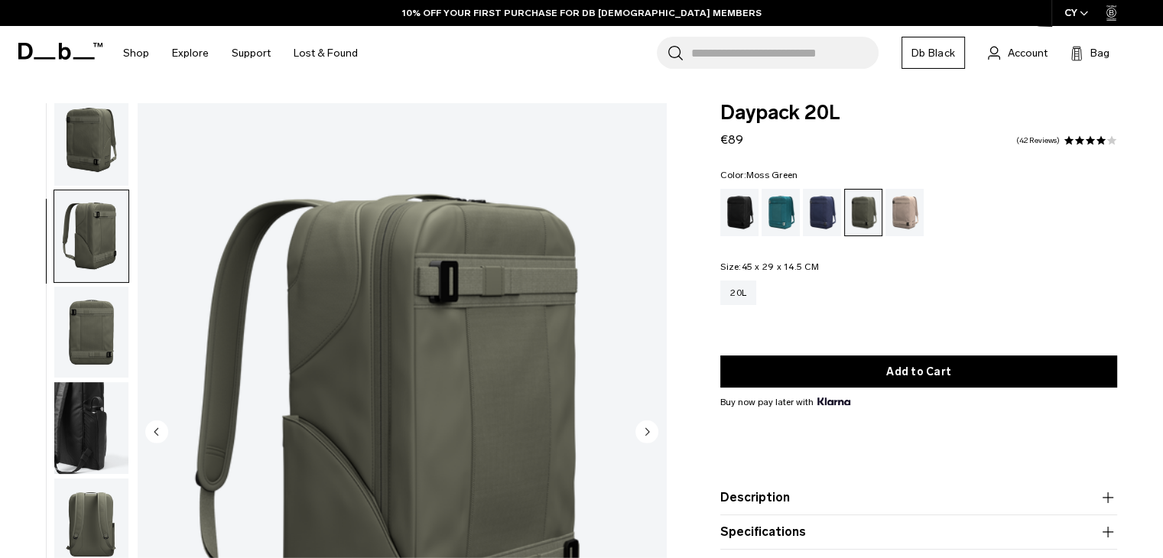
scroll to position [11, 0]
click at [651, 431] on circle "Next slide" at bounding box center [646, 431] width 23 height 23
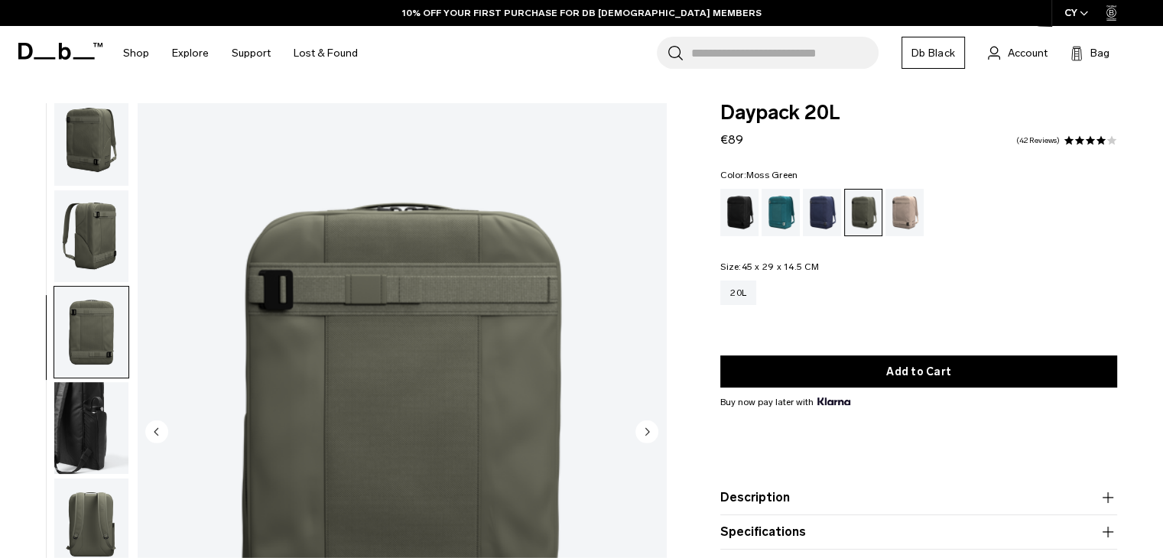
click at [651, 431] on circle "Next slide" at bounding box center [646, 431] width 23 height 23
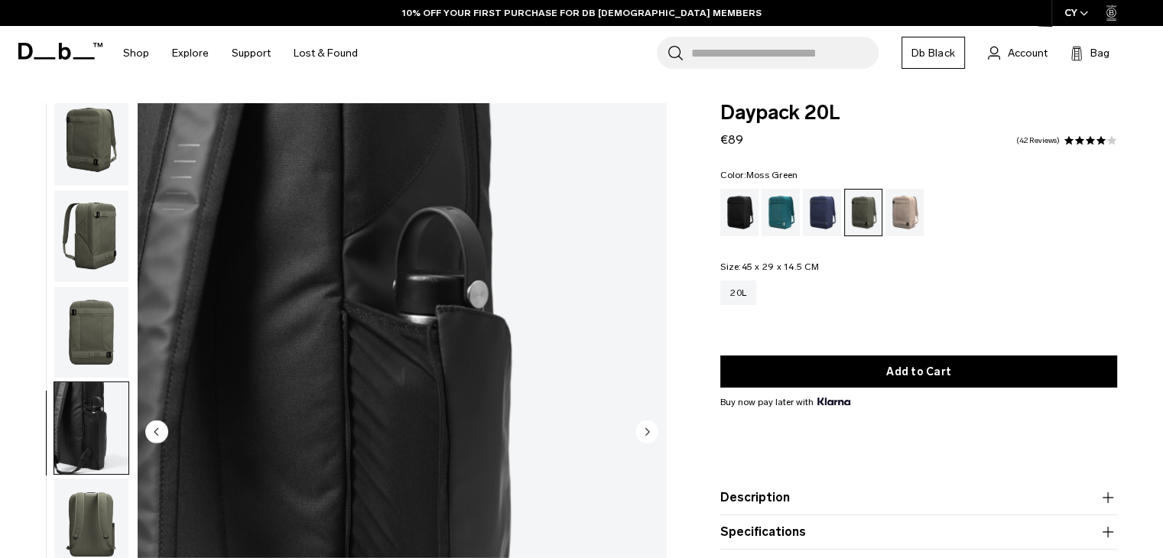
click at [651, 431] on circle "Next slide" at bounding box center [646, 431] width 23 height 23
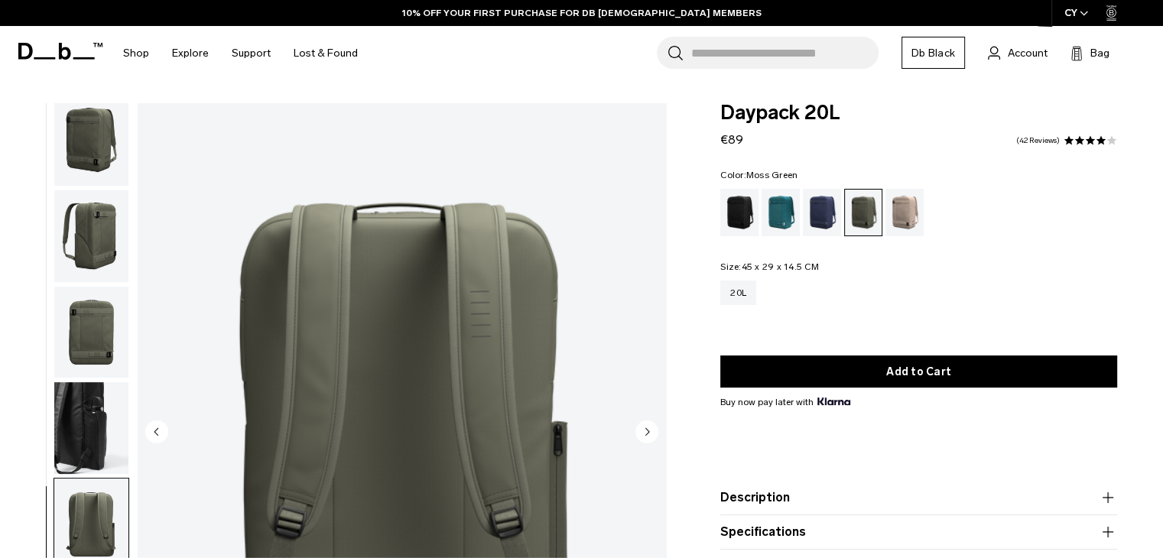
click at [651, 431] on circle "Next slide" at bounding box center [646, 431] width 23 height 23
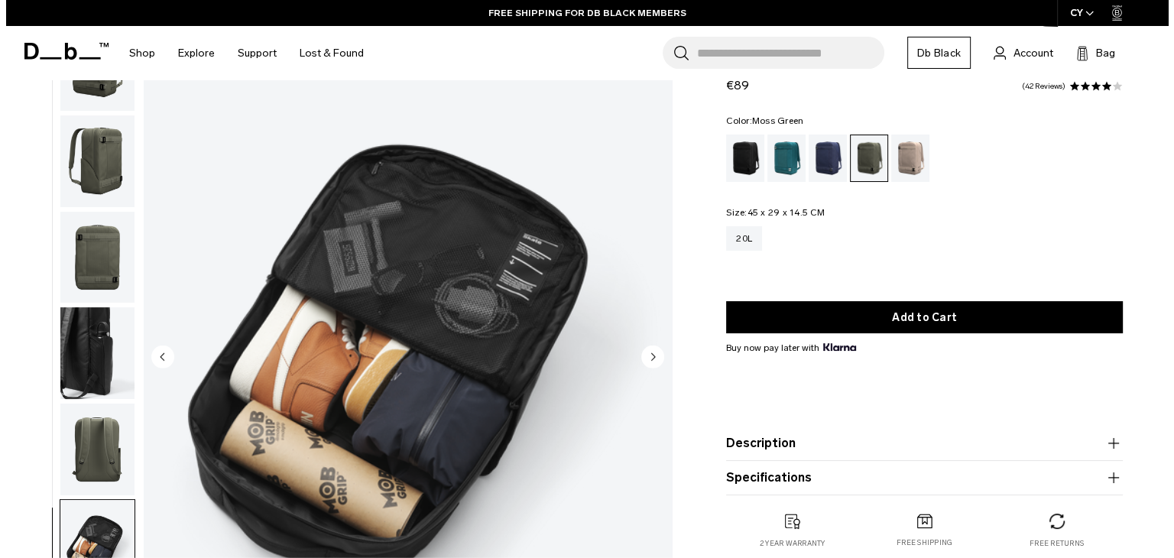
scroll to position [83, 0]
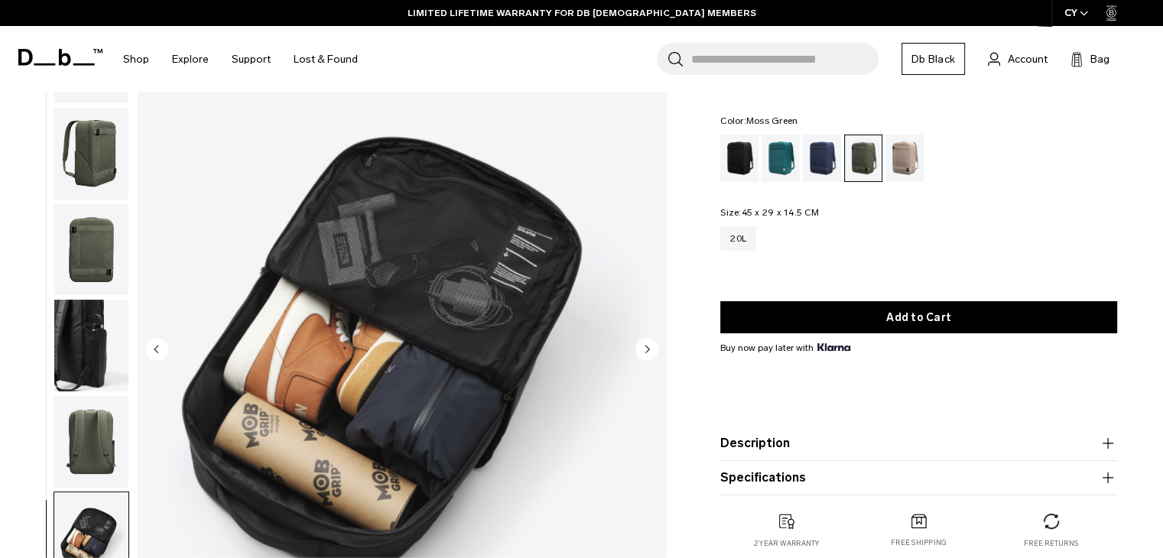
click at [640, 347] on circle "Next slide" at bounding box center [646, 348] width 23 height 23
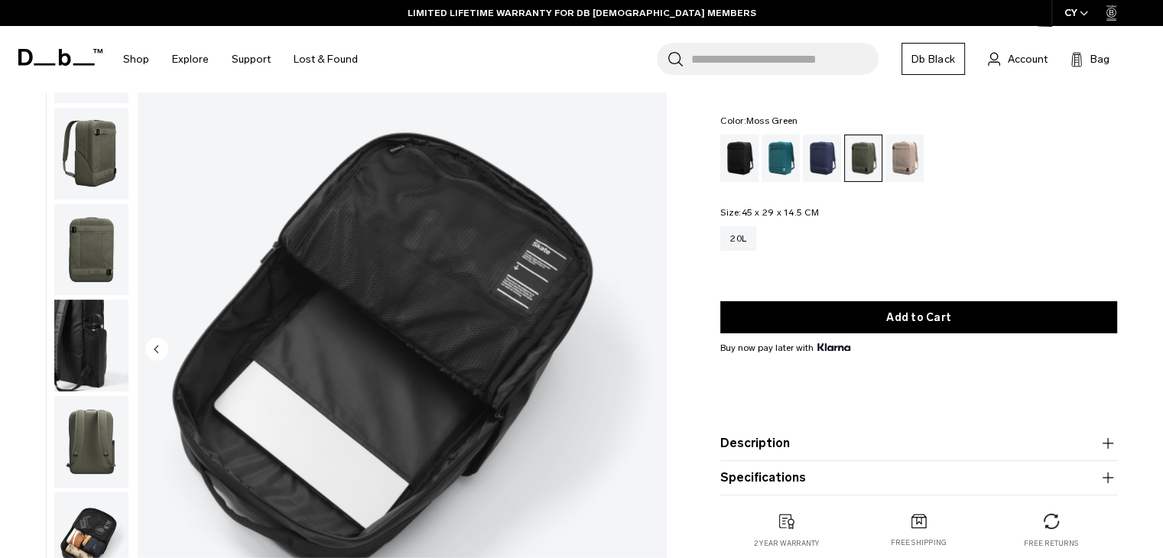
click at [640, 347] on img "7 / 7" at bounding box center [402, 351] width 528 height 660
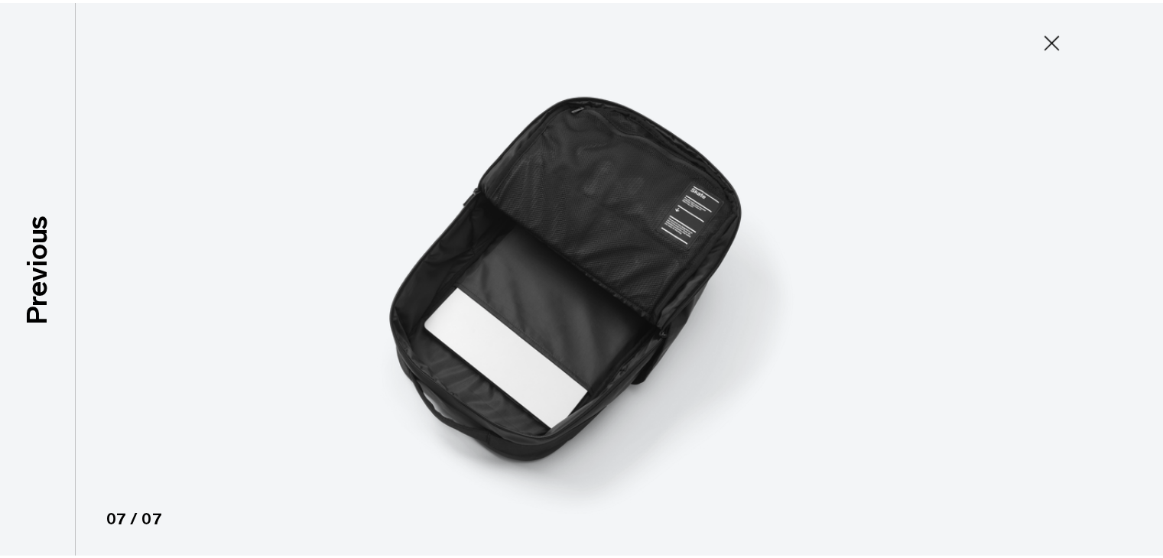
scroll to position [2, 0]
click at [1064, 47] on icon at bounding box center [1062, 40] width 24 height 24
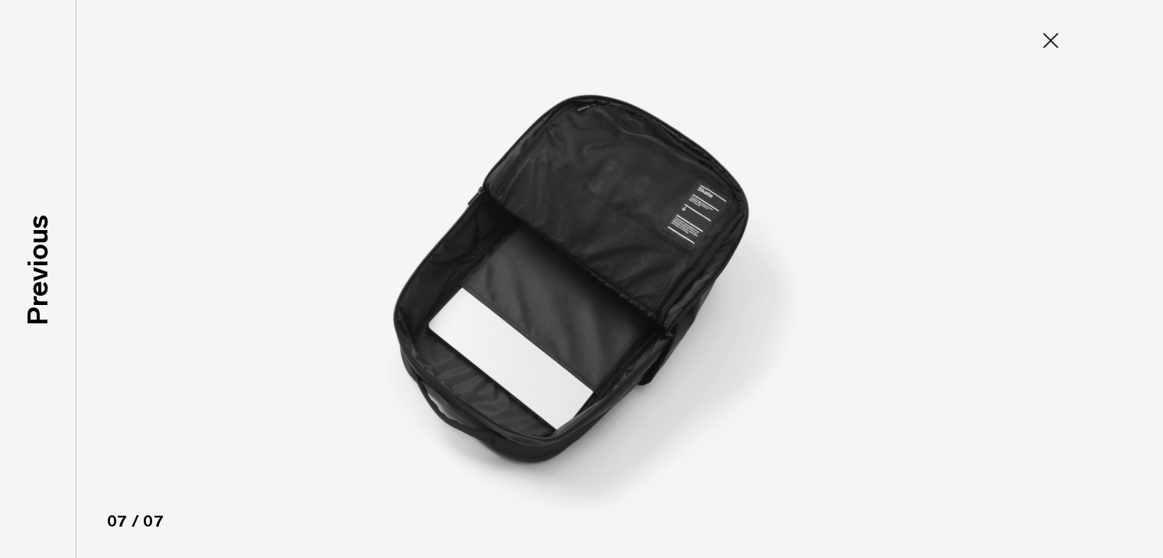
scroll to position [11, 0]
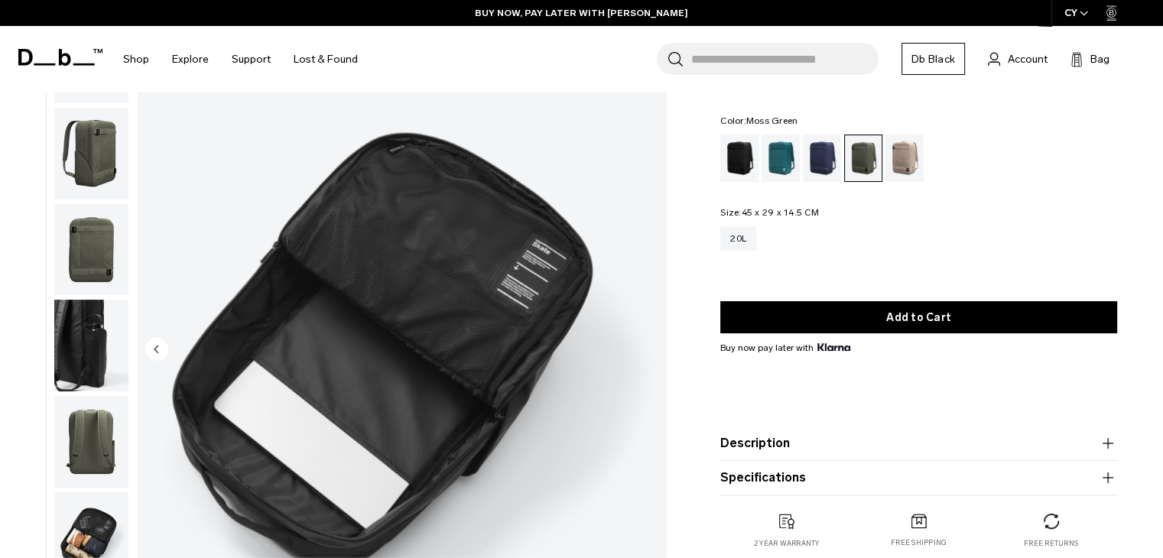
click at [159, 341] on circle "Previous slide" at bounding box center [156, 348] width 23 height 23
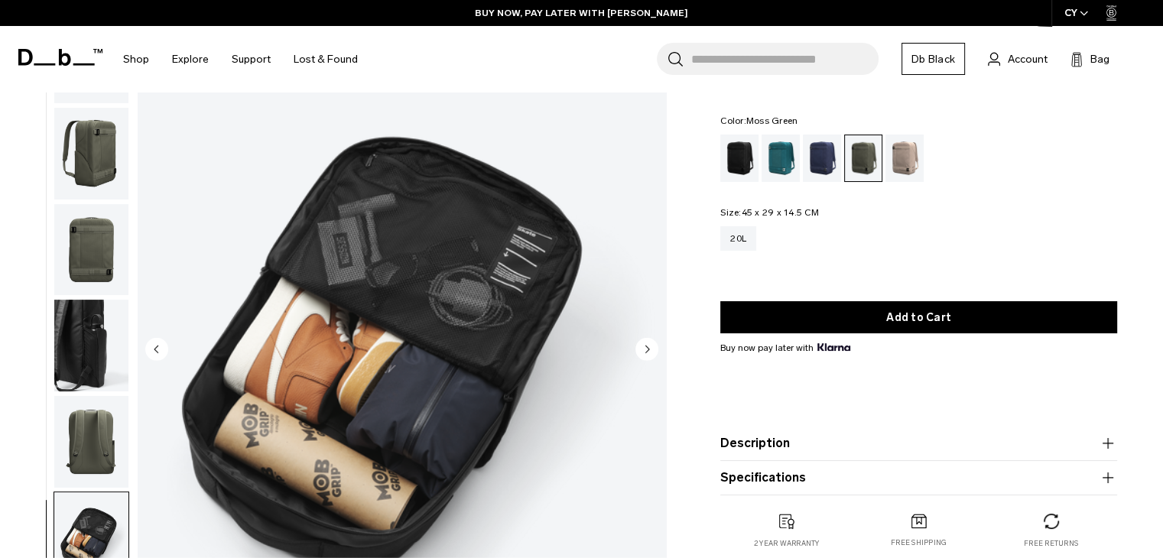
click at [159, 343] on circle "Previous slide" at bounding box center [156, 348] width 23 height 23
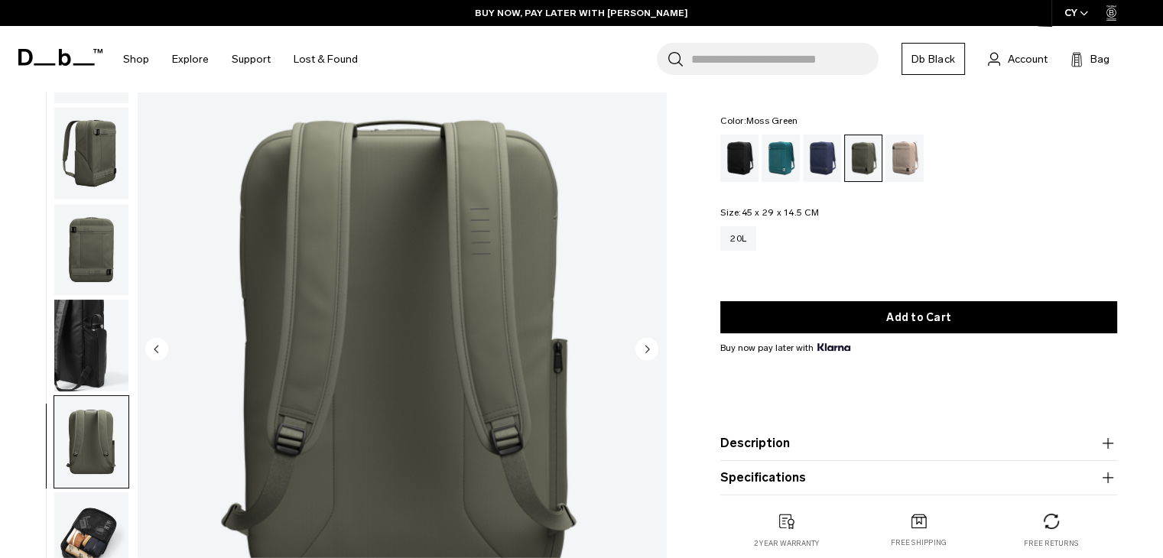
click at [159, 343] on circle "Previous slide" at bounding box center [156, 348] width 23 height 23
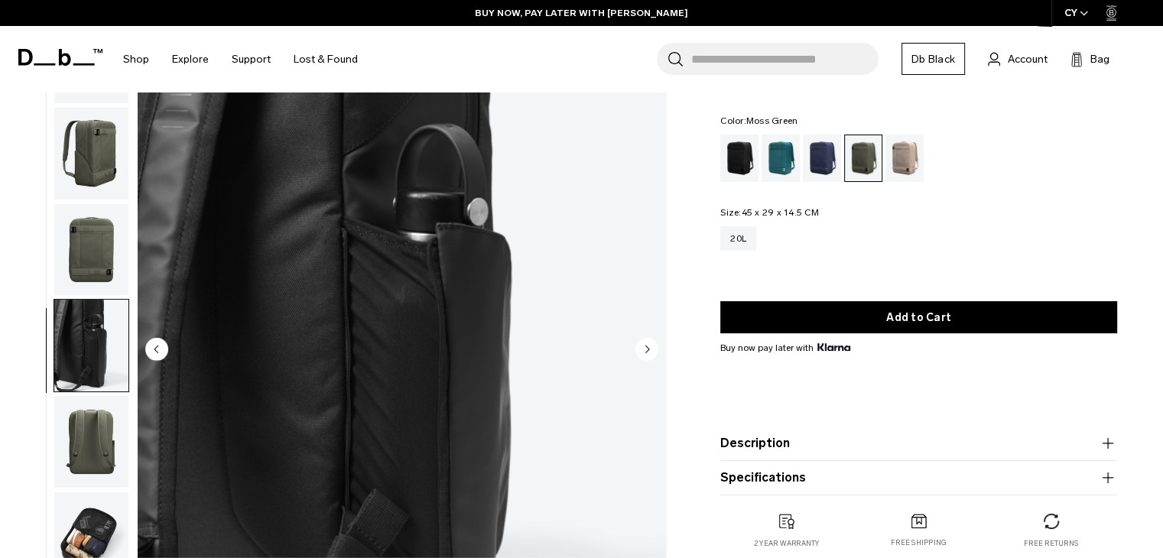
click at [159, 343] on circle "Previous slide" at bounding box center [156, 348] width 23 height 23
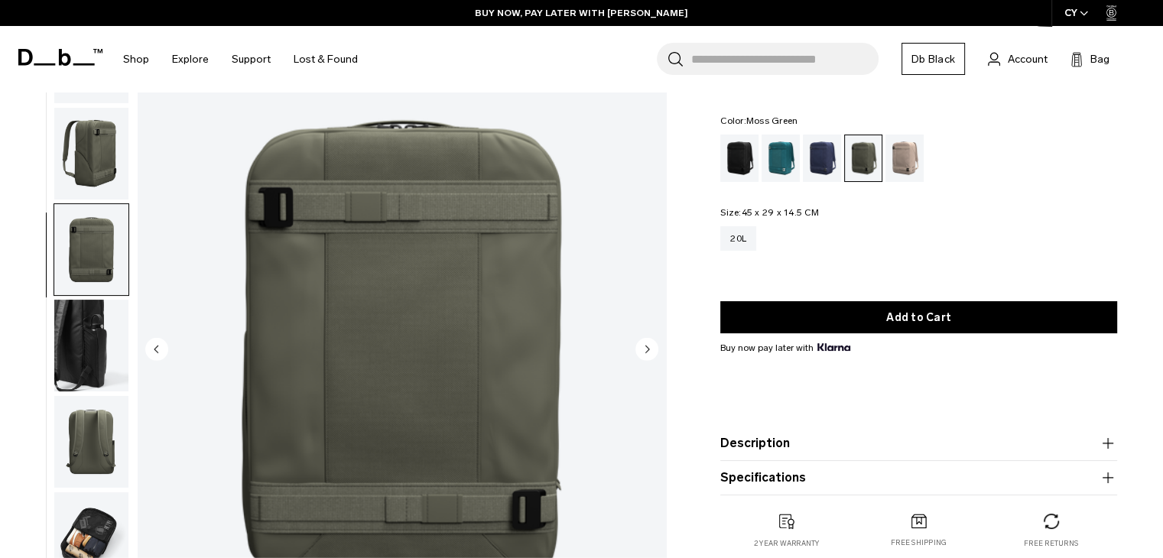
click at [159, 343] on circle "Previous slide" at bounding box center [156, 348] width 23 height 23
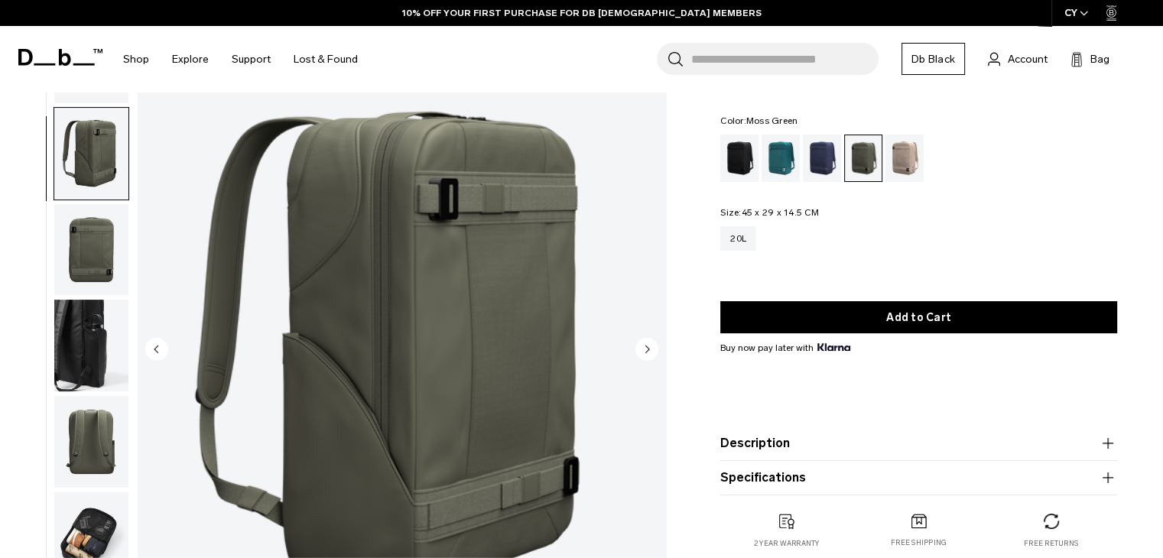
click at [159, 343] on circle "Previous slide" at bounding box center [156, 348] width 23 height 23
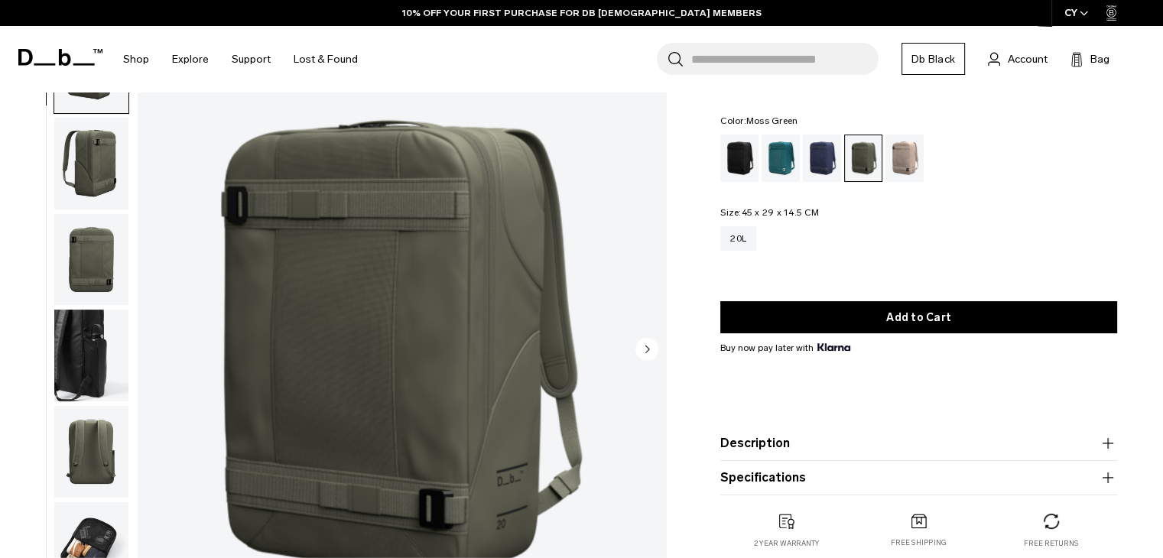
click at [162, 344] on img "1 / 7" at bounding box center [402, 351] width 528 height 660
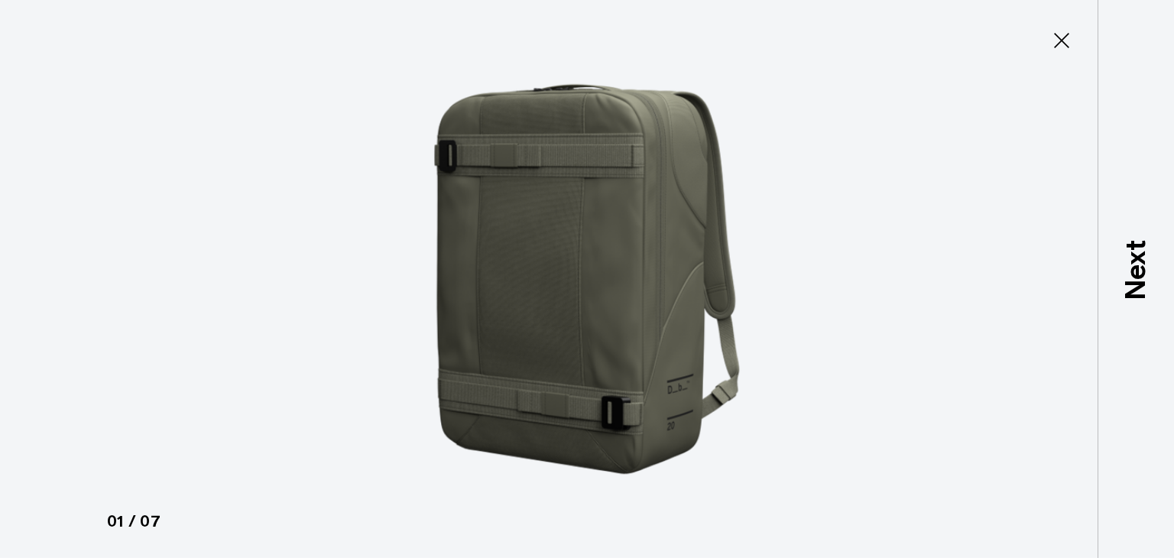
click at [1058, 44] on icon at bounding box center [1061, 40] width 15 height 15
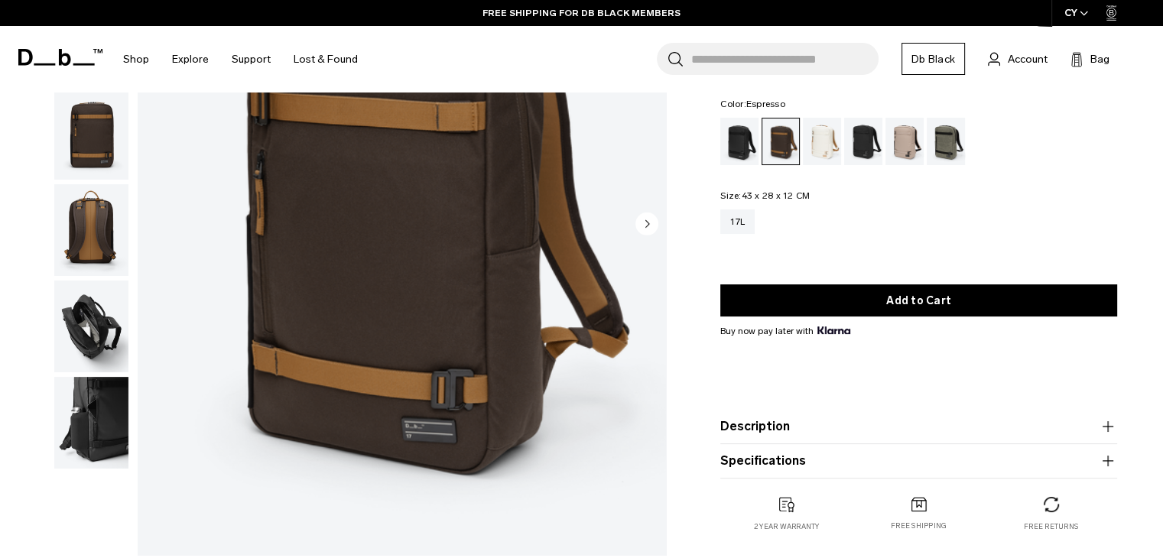
scroll to position [39, 0]
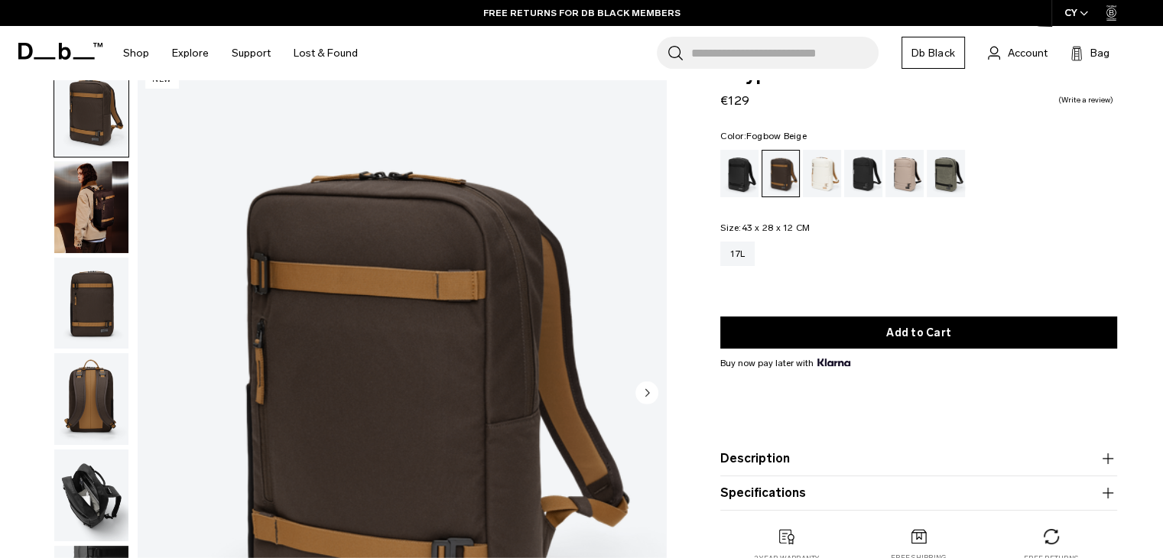
click at [908, 174] on div "Fogbow Beige" at bounding box center [904, 173] width 39 height 47
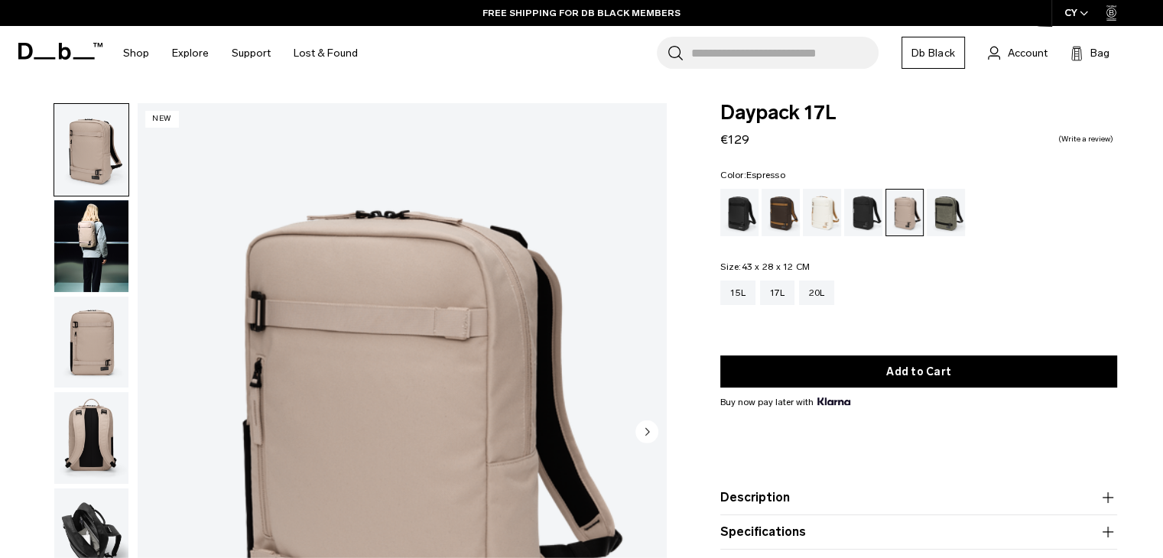
click at [765, 214] on div "Espresso" at bounding box center [781, 212] width 39 height 47
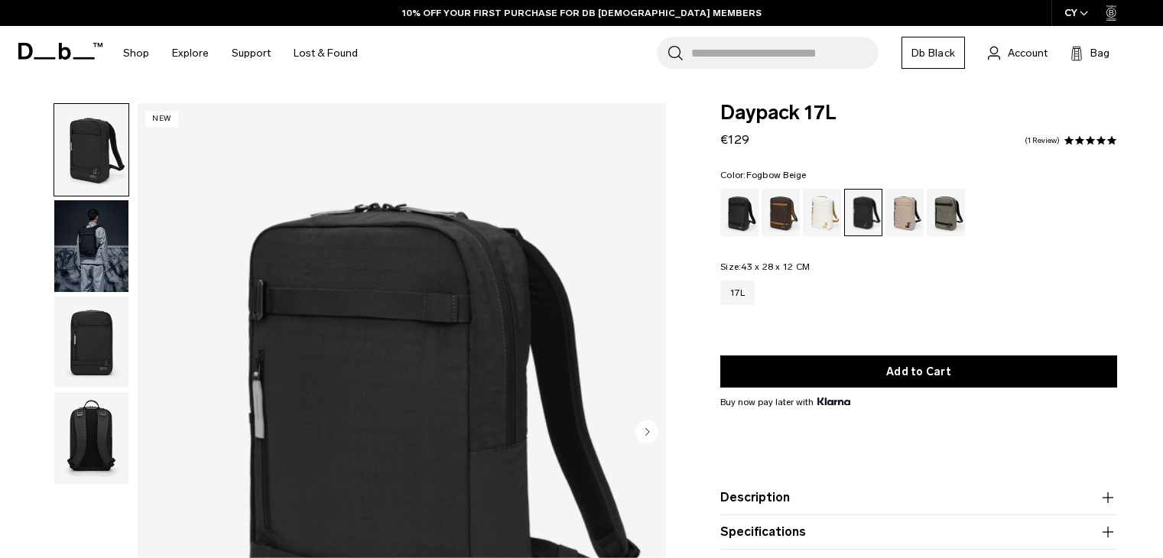
drag, startPoint x: 0, startPoint y: 0, endPoint x: 894, endPoint y: 221, distance: 920.8
click at [894, 221] on div "Fogbow Beige" at bounding box center [904, 212] width 39 height 47
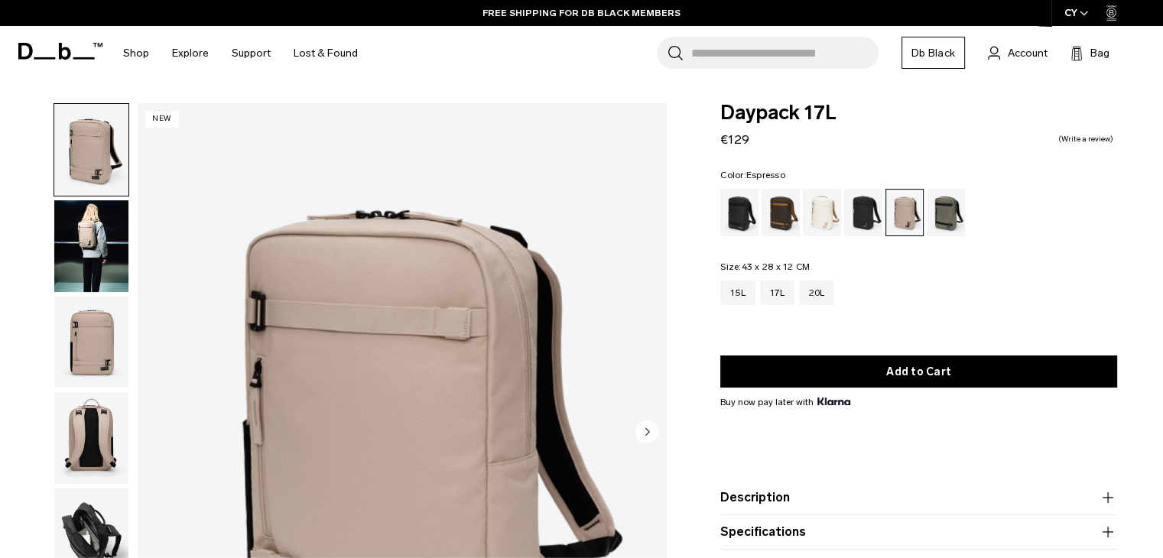
click at [775, 217] on div "Espresso" at bounding box center [781, 212] width 39 height 47
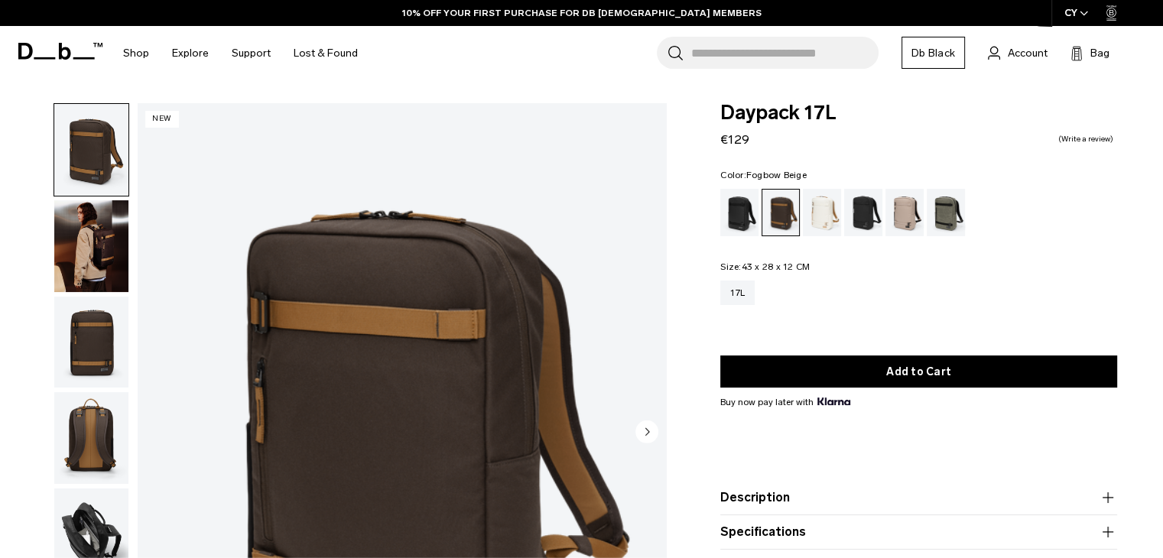
click at [903, 213] on div "Fogbow Beige" at bounding box center [904, 212] width 39 height 47
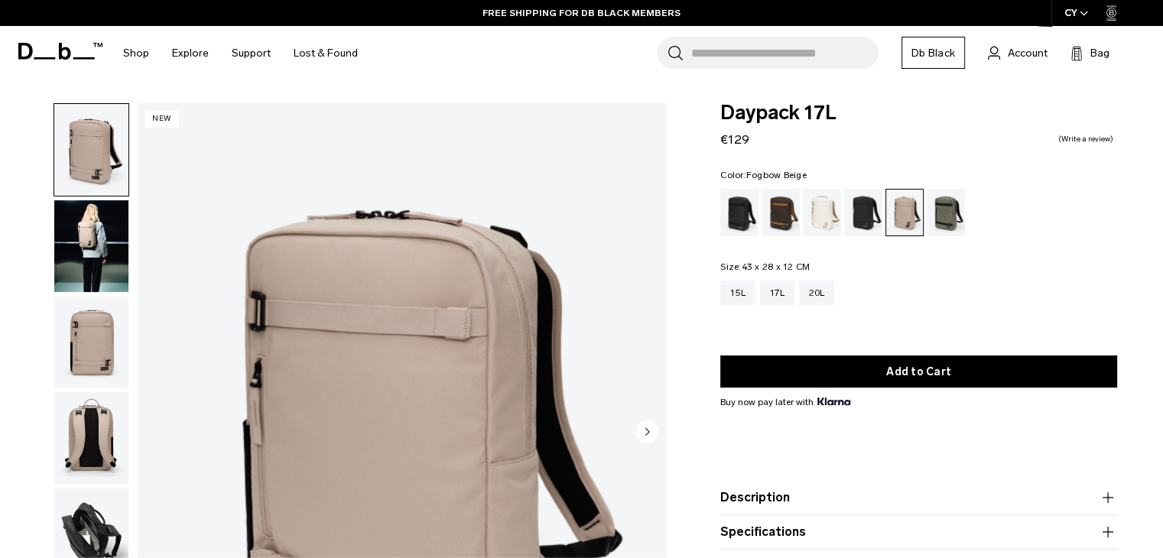
click at [954, 215] on div "Forest Green" at bounding box center [946, 212] width 39 height 47
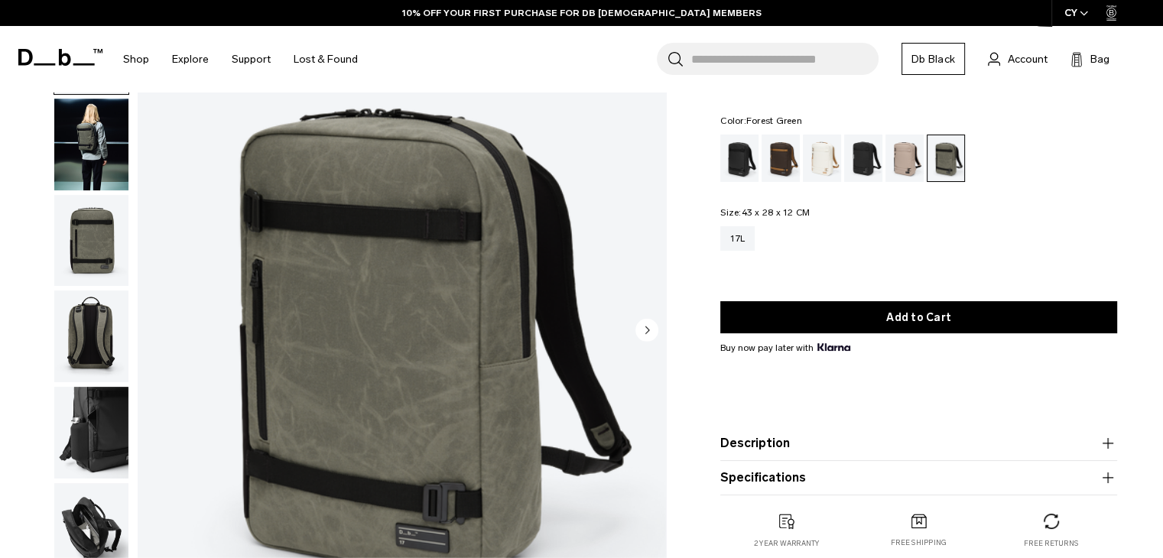
scroll to position [84, 0]
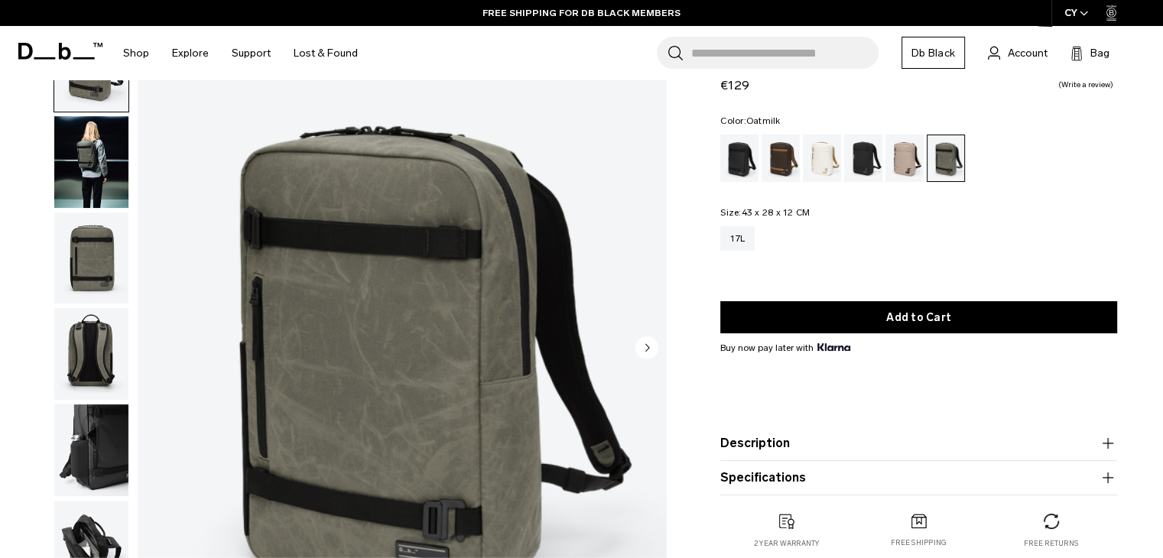
click at [820, 164] on div "Oatmilk" at bounding box center [822, 158] width 39 height 47
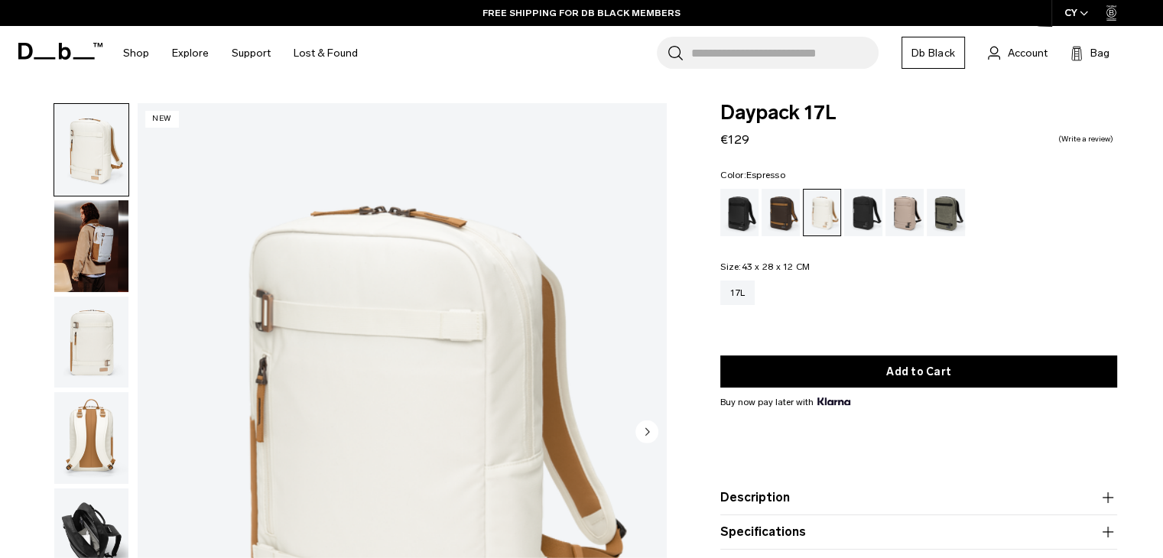
click at [778, 210] on div "Espresso" at bounding box center [781, 212] width 39 height 47
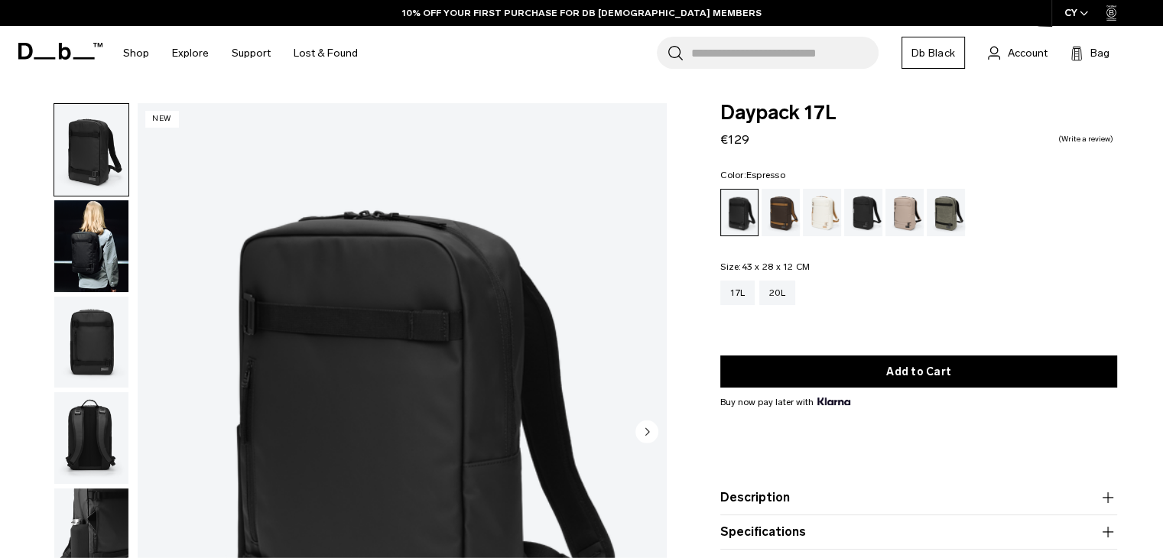
click at [776, 217] on div "Espresso" at bounding box center [781, 212] width 39 height 47
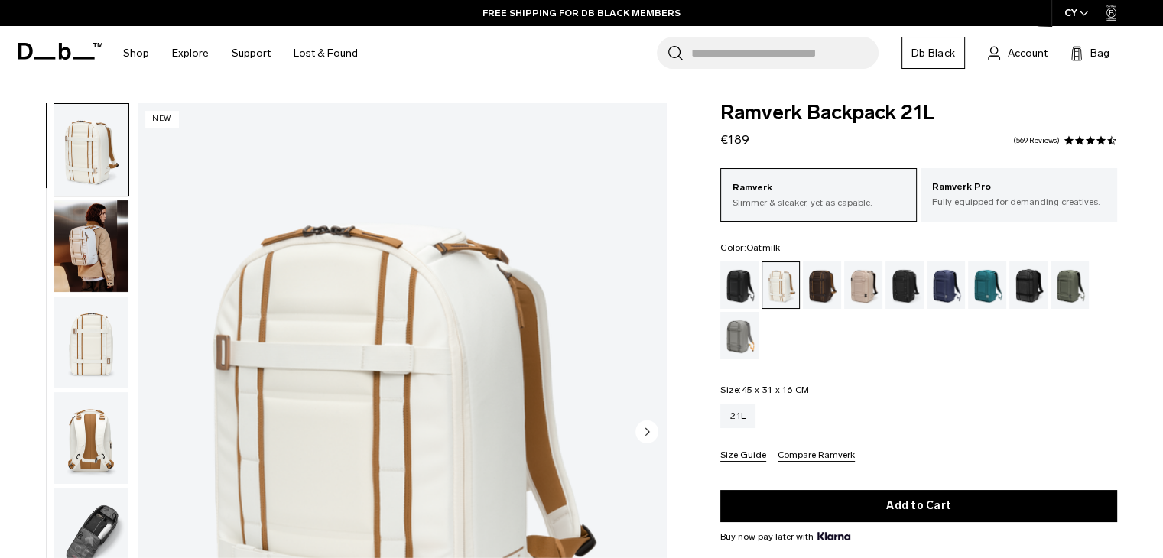
scroll to position [25, 0]
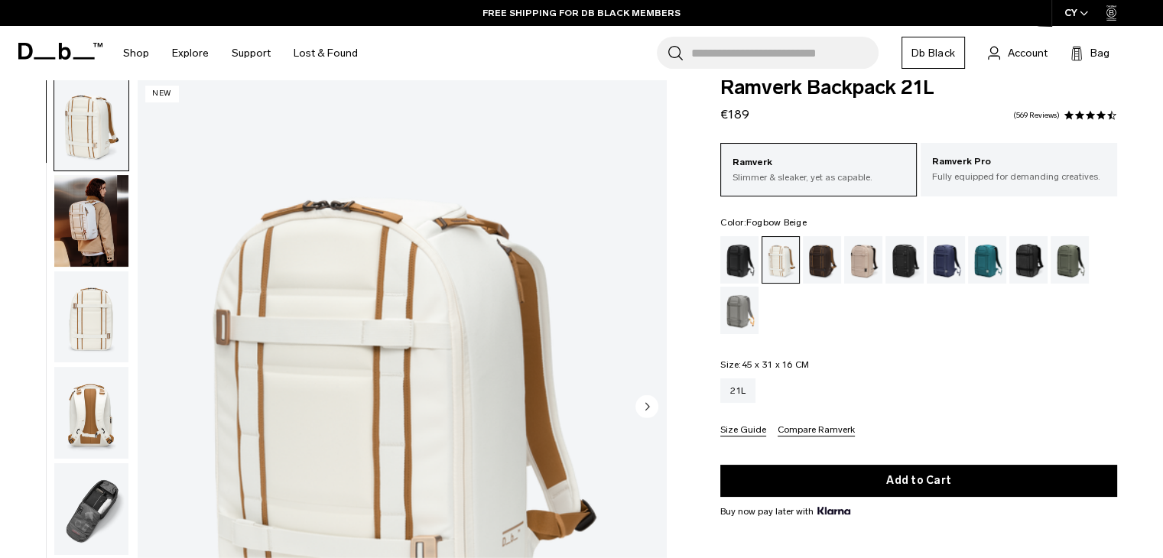
click at [860, 258] on div "Fogbow Beige" at bounding box center [863, 259] width 39 height 47
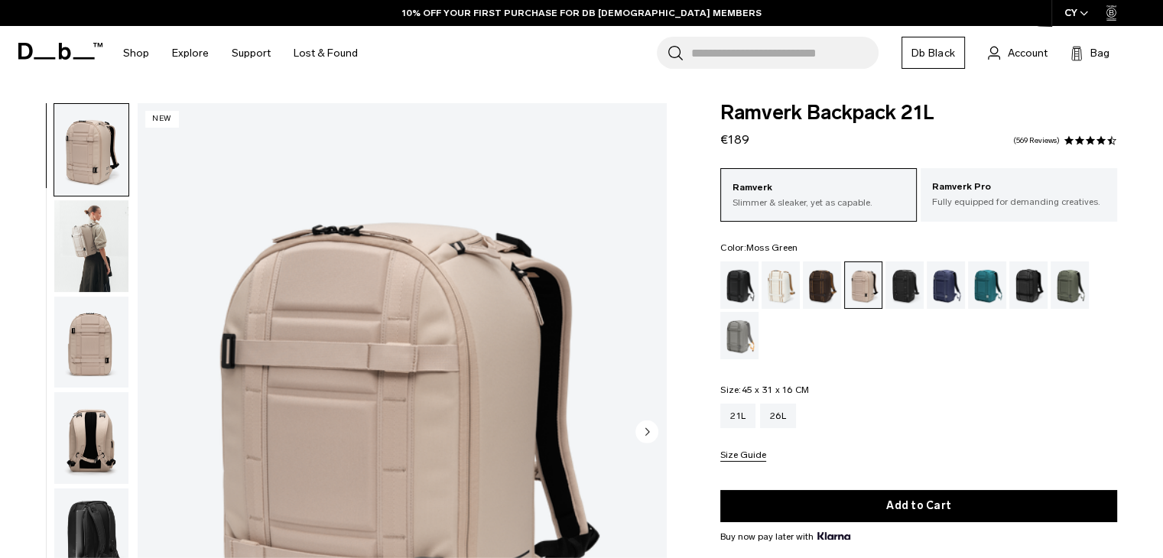
click at [1077, 287] on div "Moss Green" at bounding box center [1070, 285] width 39 height 47
